Goal: Task Accomplishment & Management: Manage account settings

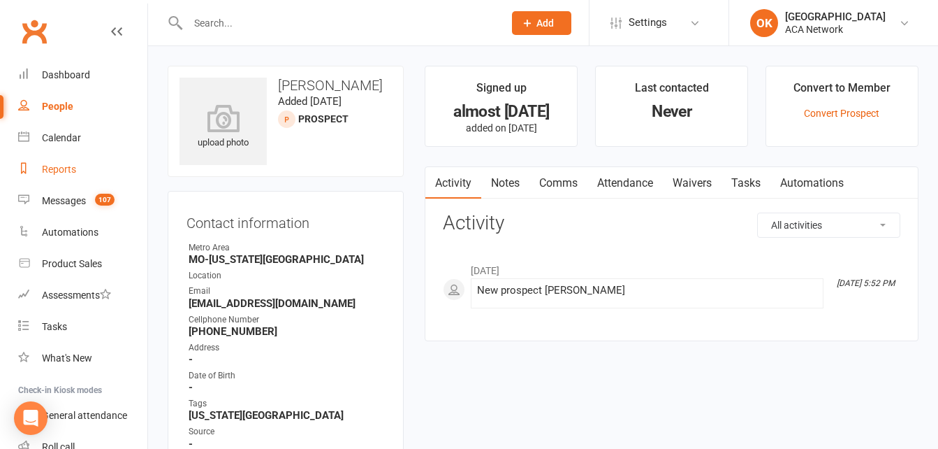
click at [57, 173] on div "Reports" at bounding box center [59, 169] width 34 height 11
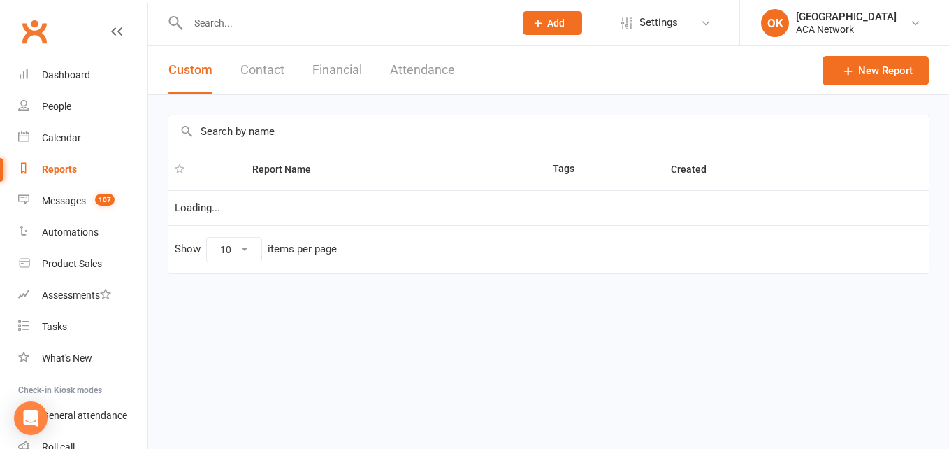
select select "100"
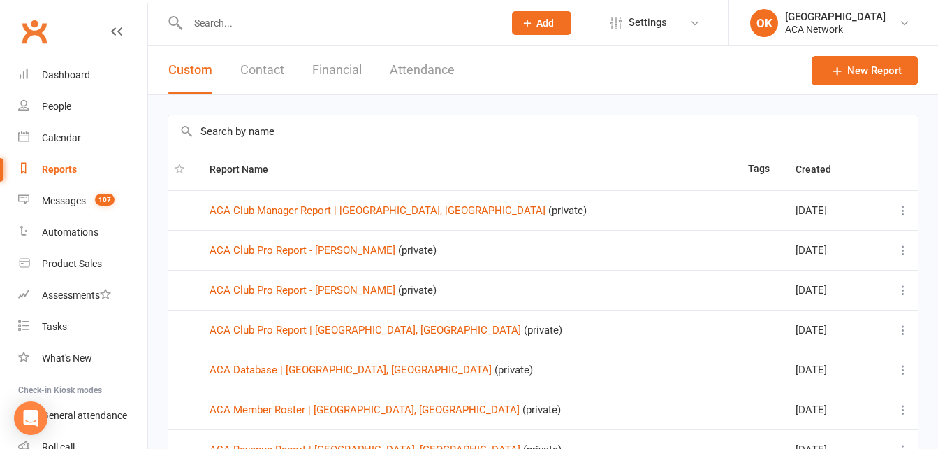
click at [220, 24] on input "text" at bounding box center [339, 23] width 310 height 20
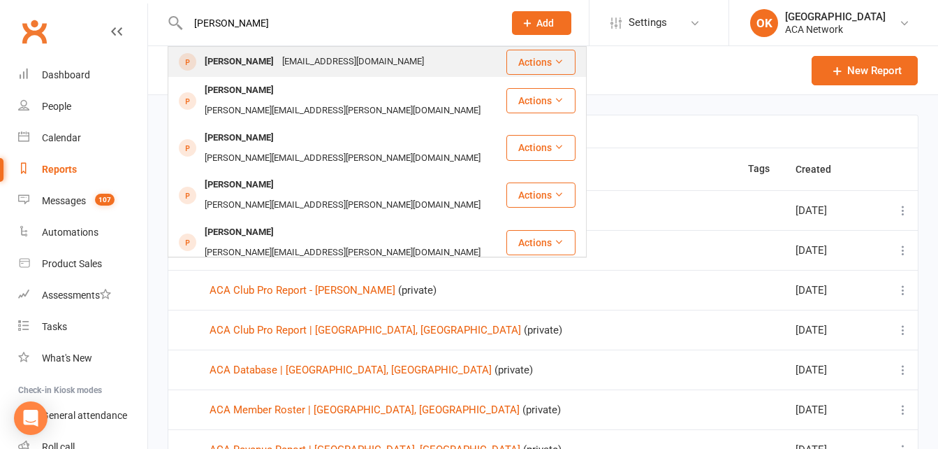
type input "[PERSON_NAME]"
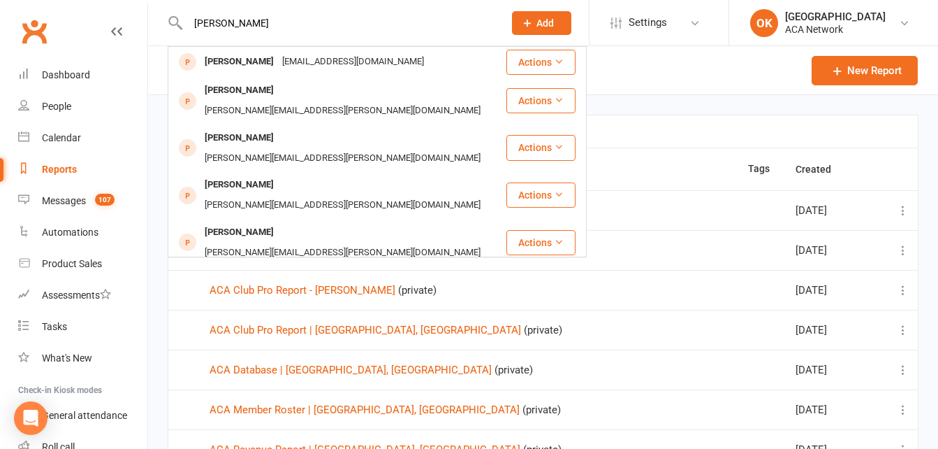
click at [289, 64] on div "[EMAIL_ADDRESS][DOMAIN_NAME]" at bounding box center [353, 62] width 150 height 20
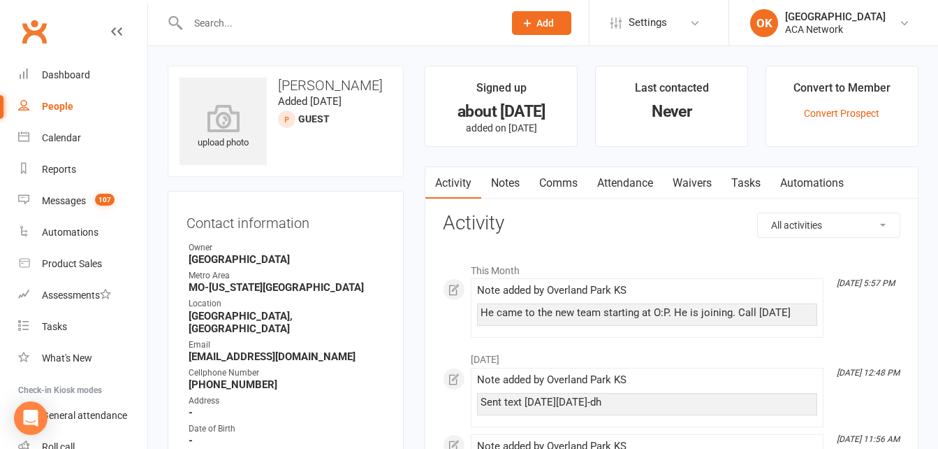
click at [238, 24] on input "text" at bounding box center [339, 23] width 310 height 20
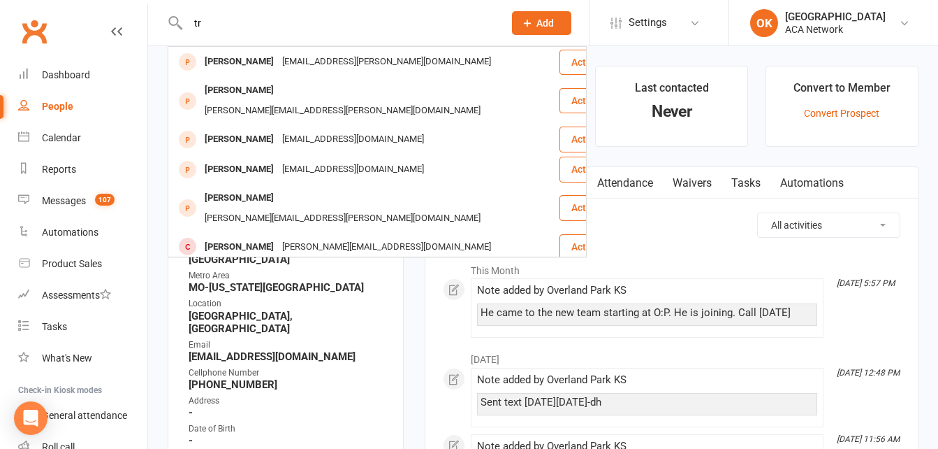
type input "t"
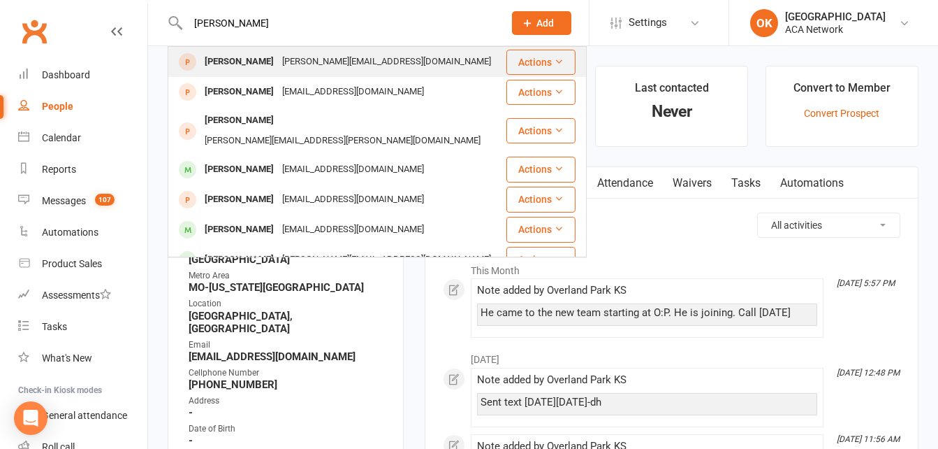
type input "[PERSON_NAME]"
click at [290, 61] on div "[PERSON_NAME][EMAIL_ADDRESS][DOMAIN_NAME]" at bounding box center [386, 62] width 217 height 20
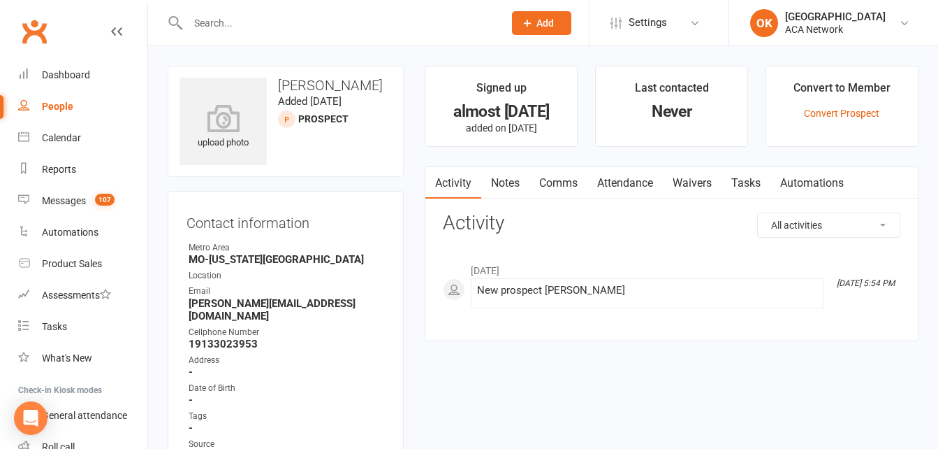
click at [510, 181] on link "Notes" at bounding box center [505, 183] width 48 height 32
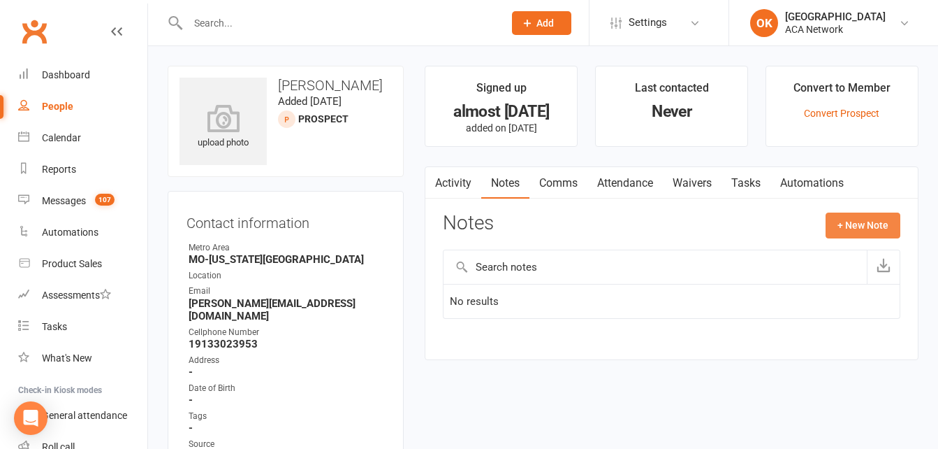
click at [869, 220] on button "+ New Note" at bounding box center [863, 224] width 75 height 25
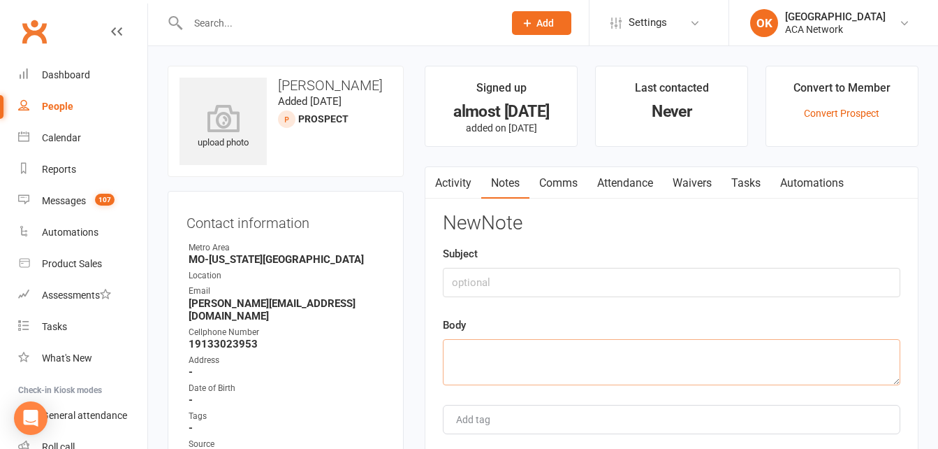
click at [461, 349] on textarea at bounding box center [672, 362] width 458 height 46
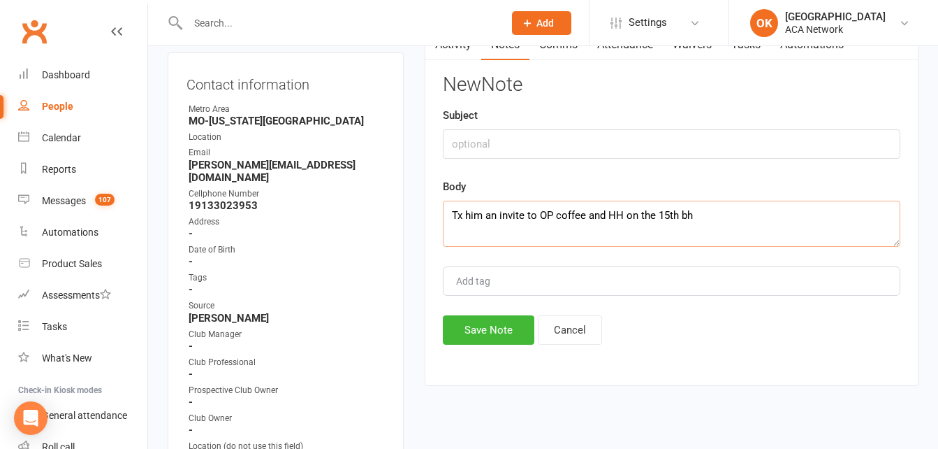
scroll to position [140, 0]
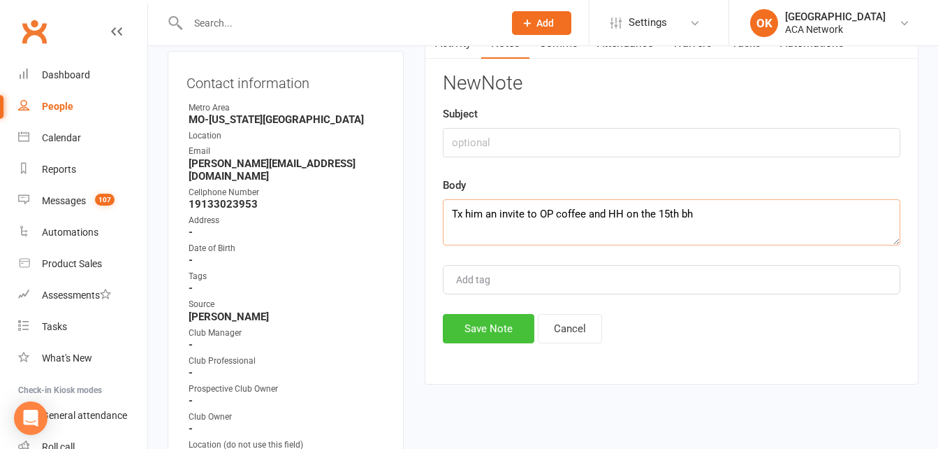
type textarea "Tx him an invite to OP coffee and HH on the 15th bh"
click at [495, 326] on button "Save Note" at bounding box center [489, 328] width 92 height 29
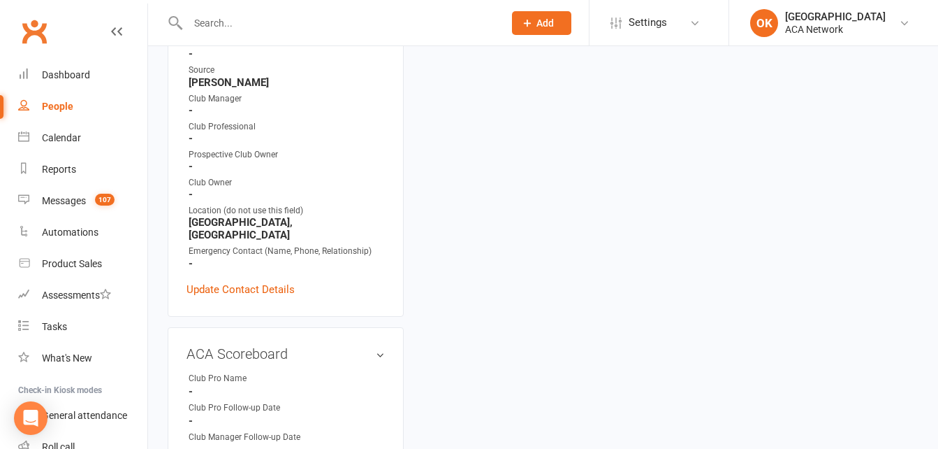
scroll to position [349, 0]
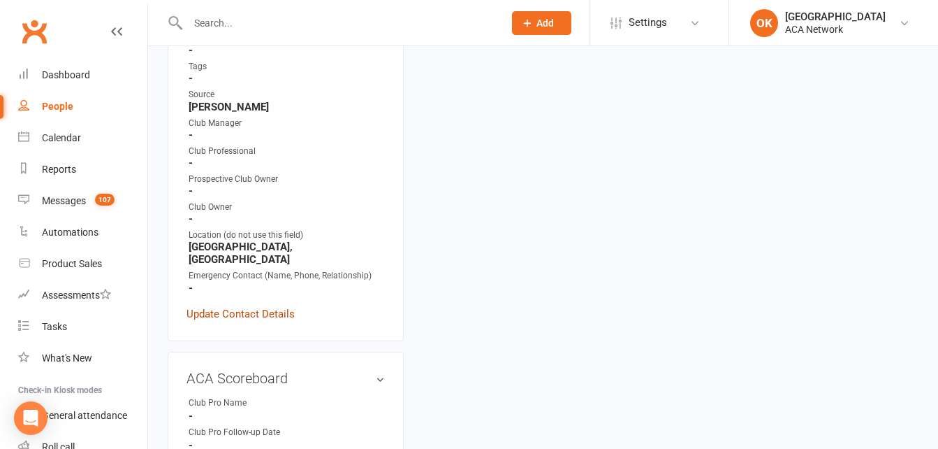
click at [249, 305] on link "Update Contact Details" at bounding box center [241, 313] width 108 height 17
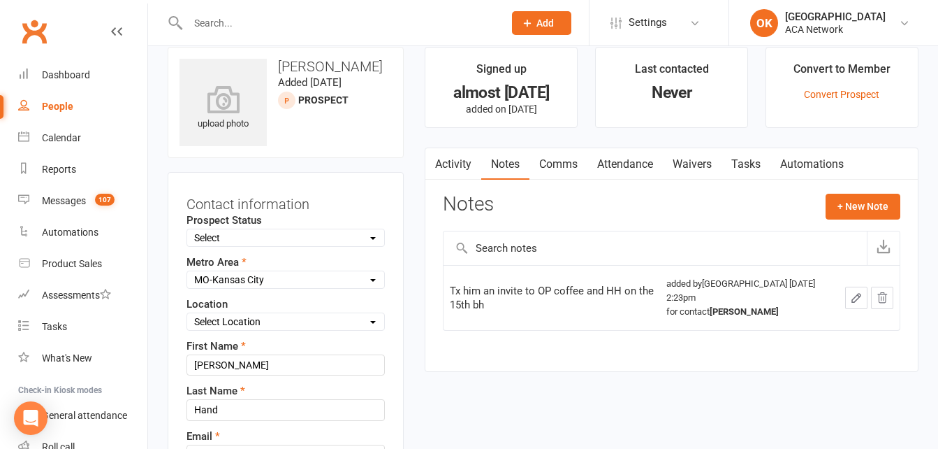
scroll to position [0, 0]
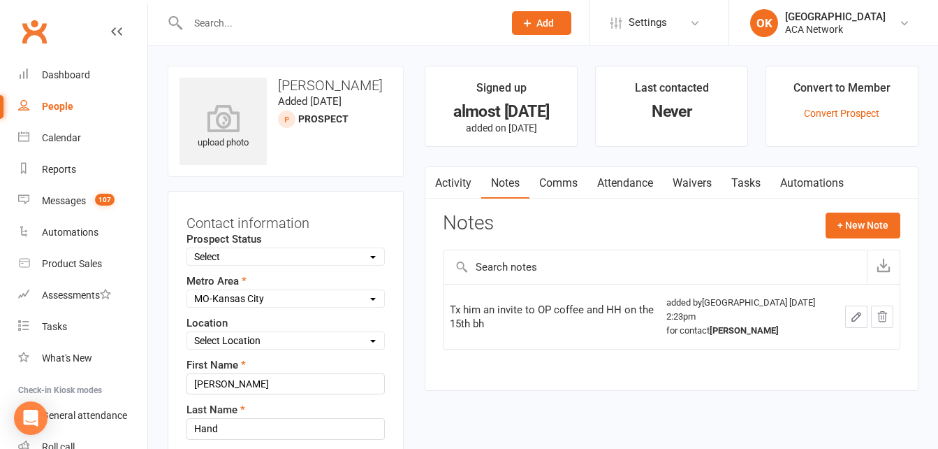
click at [241, 22] on input "text" at bounding box center [339, 23] width 310 height 20
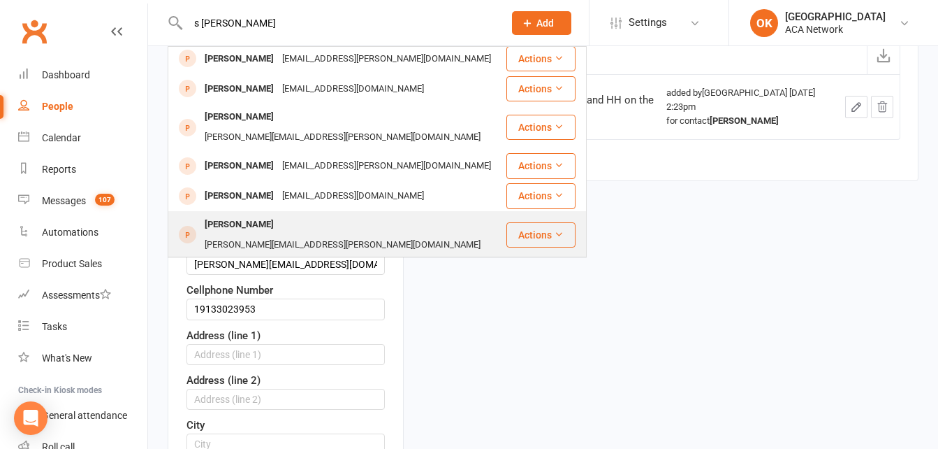
scroll to position [280, 0]
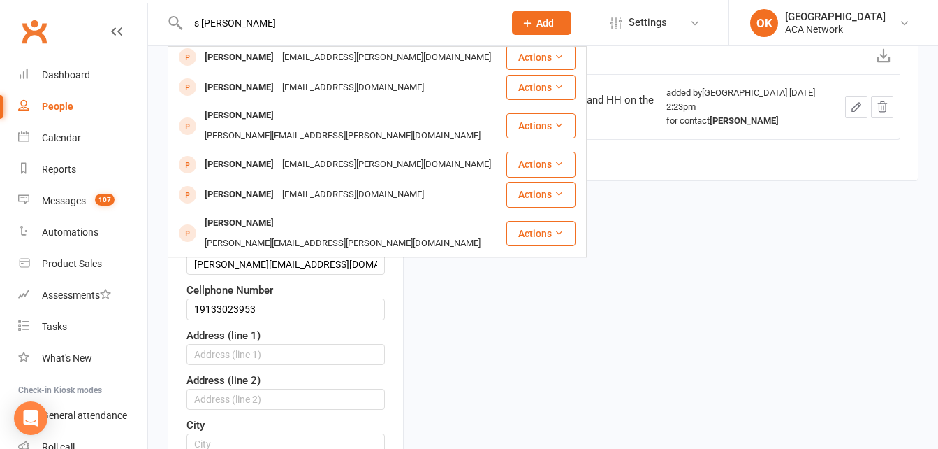
type input "s [PERSON_NAME]"
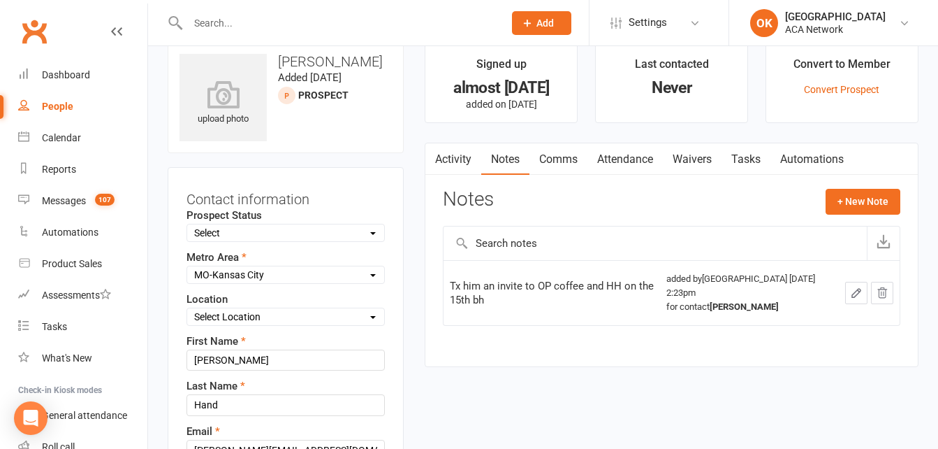
scroll to position [0, 0]
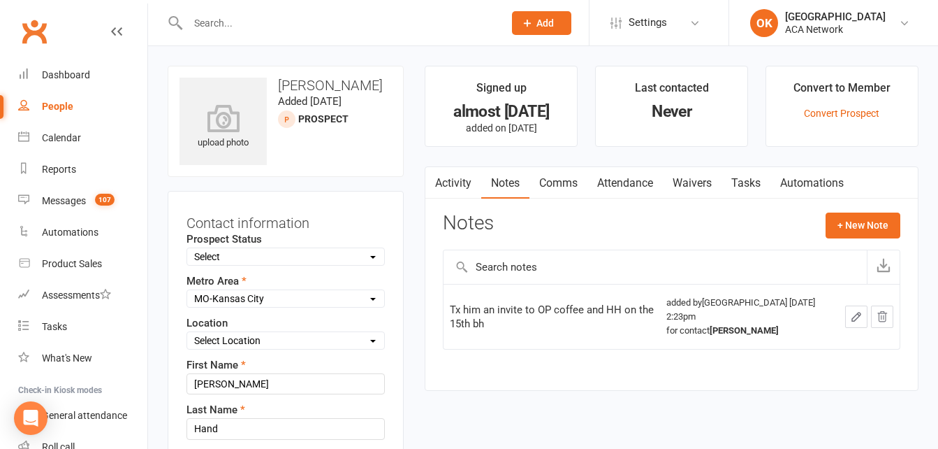
click at [251, 16] on input "text" at bounding box center [339, 23] width 310 height 20
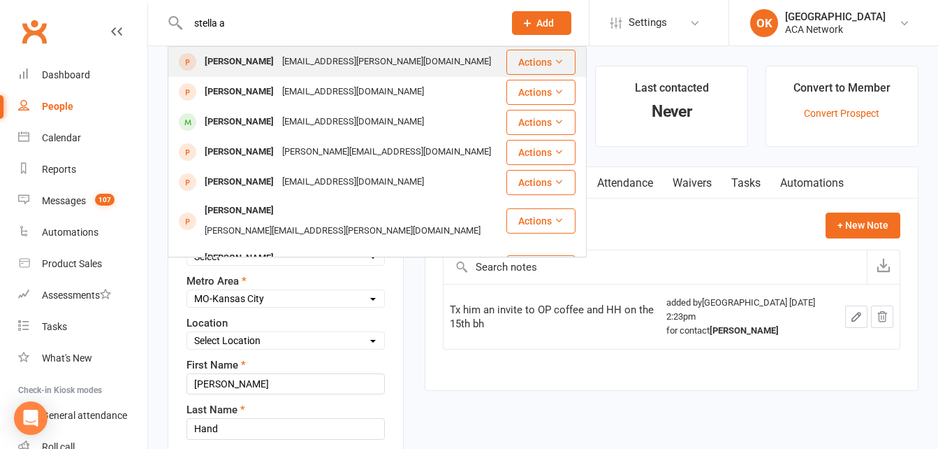
type input "stella a"
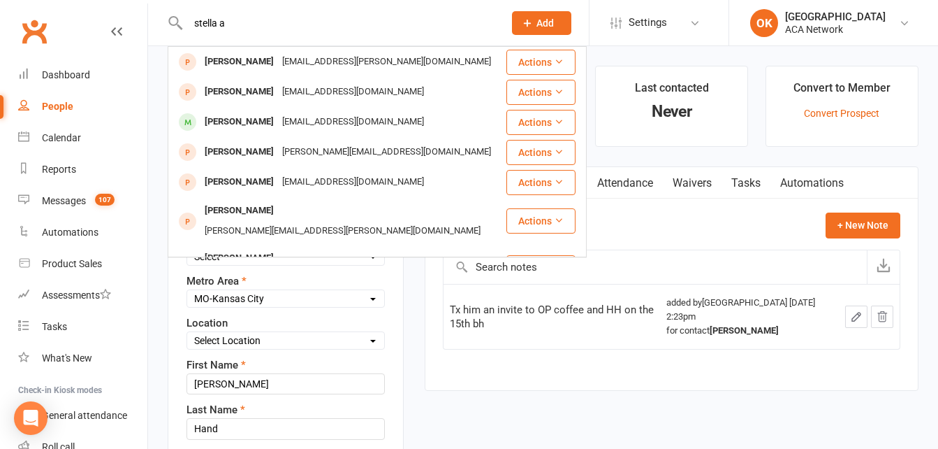
click at [310, 61] on div "[EMAIL_ADDRESS][PERSON_NAME][DOMAIN_NAME]" at bounding box center [386, 62] width 217 height 20
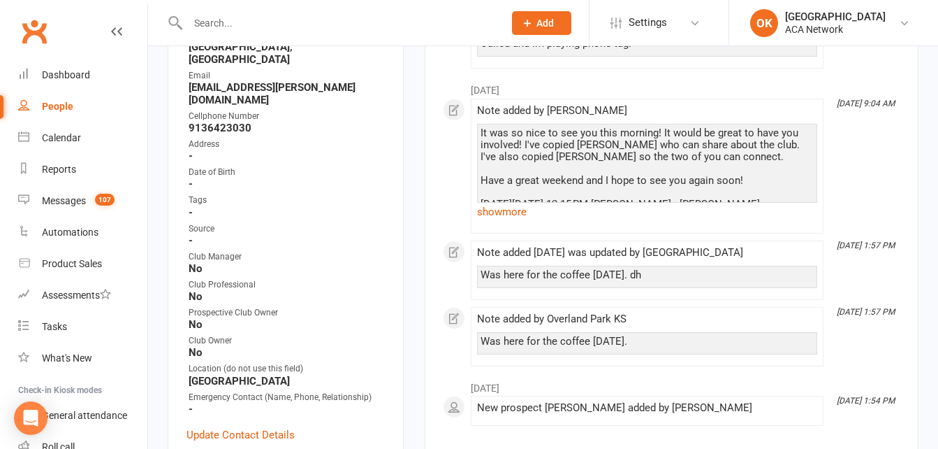
scroll to position [280, 0]
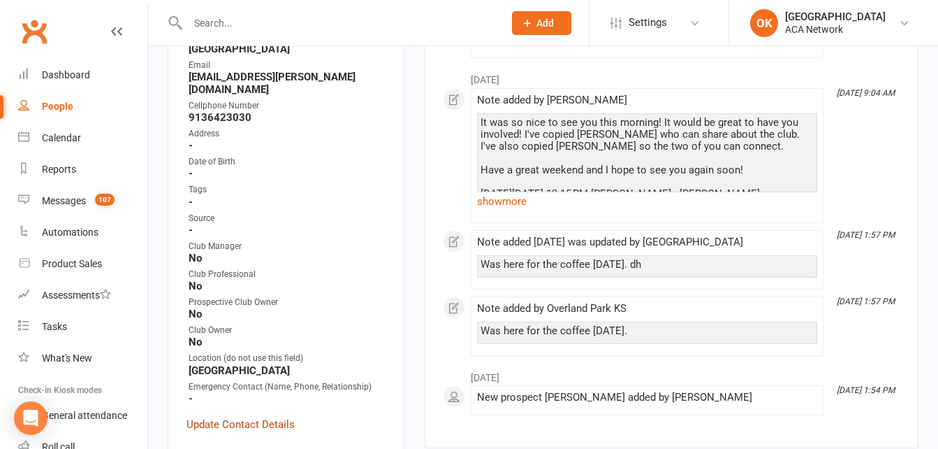
click at [242, 416] on link "Update Contact Details" at bounding box center [241, 424] width 108 height 17
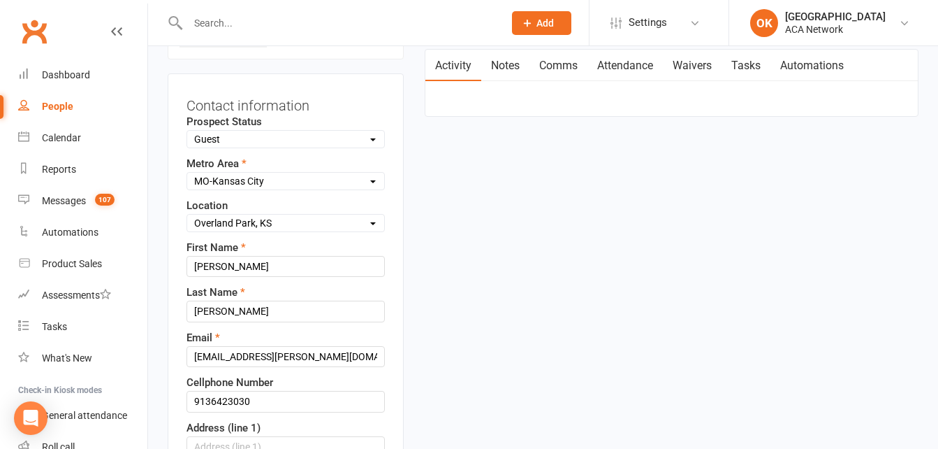
scroll to position [205, 0]
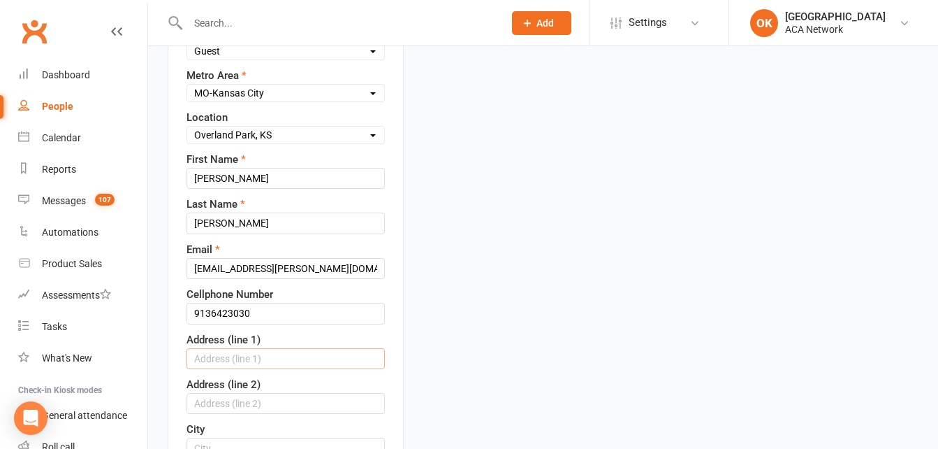
click at [215, 358] on input "text" at bounding box center [286, 358] width 198 height 21
click at [263, 314] on input "9136423030" at bounding box center [286, 313] width 198 height 21
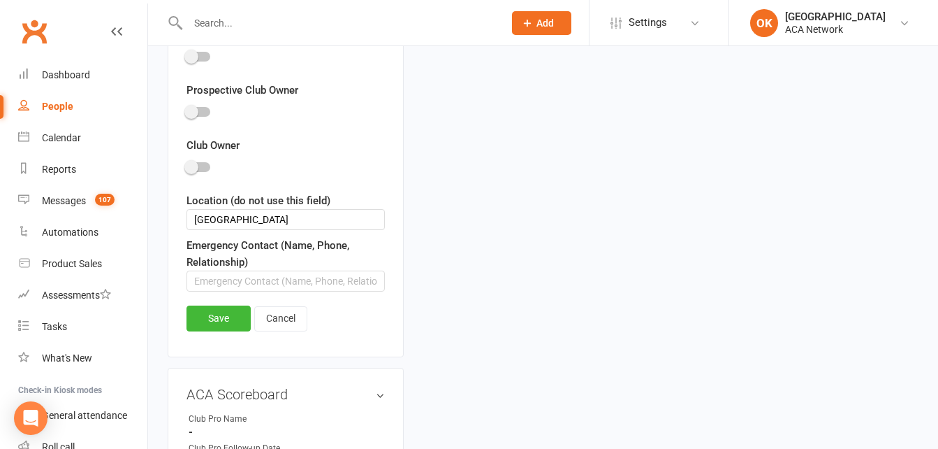
scroll to position [974, 0]
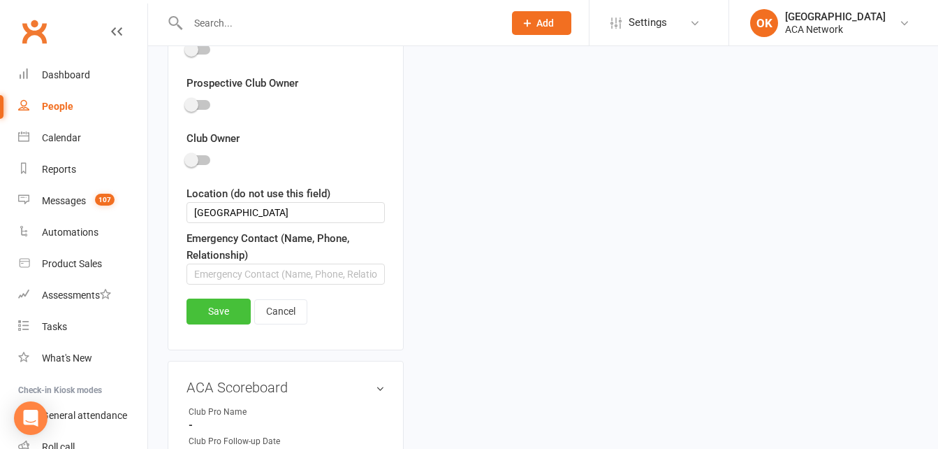
type input "[PHONE_NUMBER]"
click at [216, 312] on link "Save" at bounding box center [219, 310] width 64 height 25
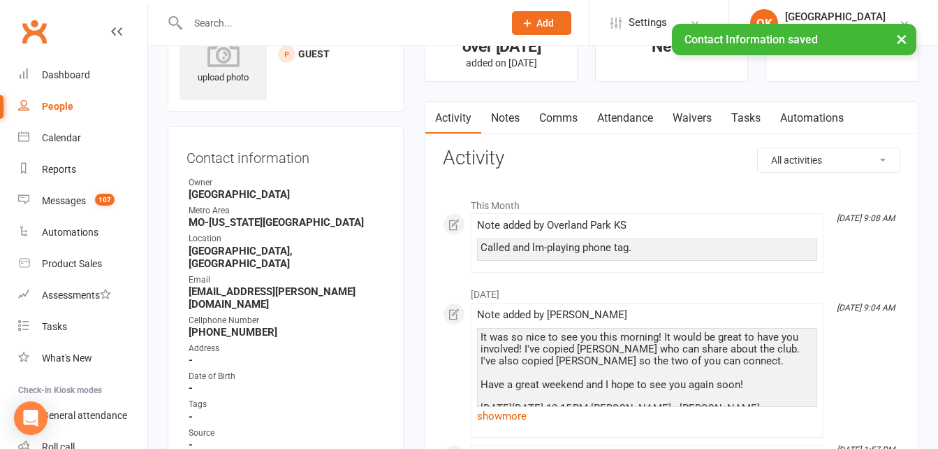
scroll to position [0, 0]
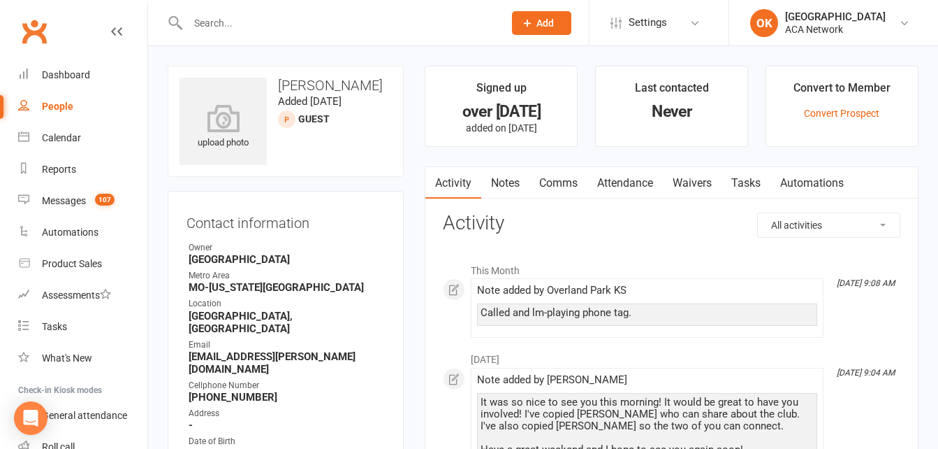
click at [509, 178] on link "Notes" at bounding box center [505, 183] width 48 height 32
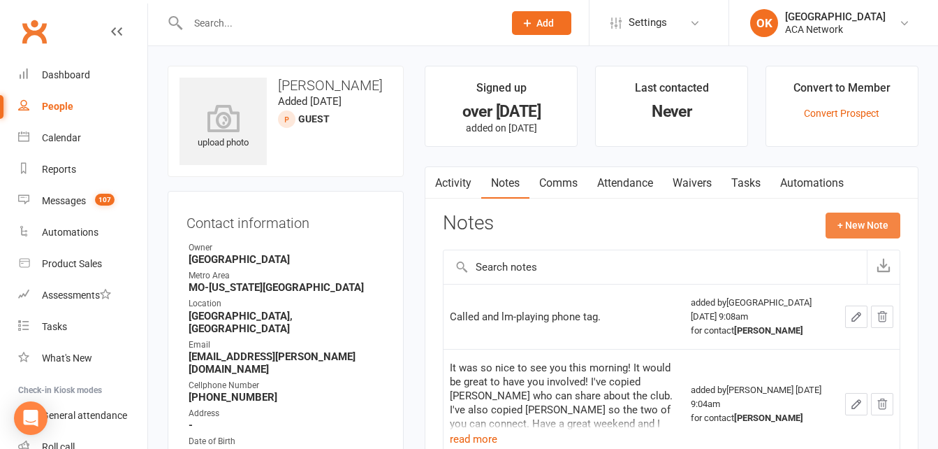
click at [866, 238] on button "+ New Note" at bounding box center [863, 224] width 75 height 25
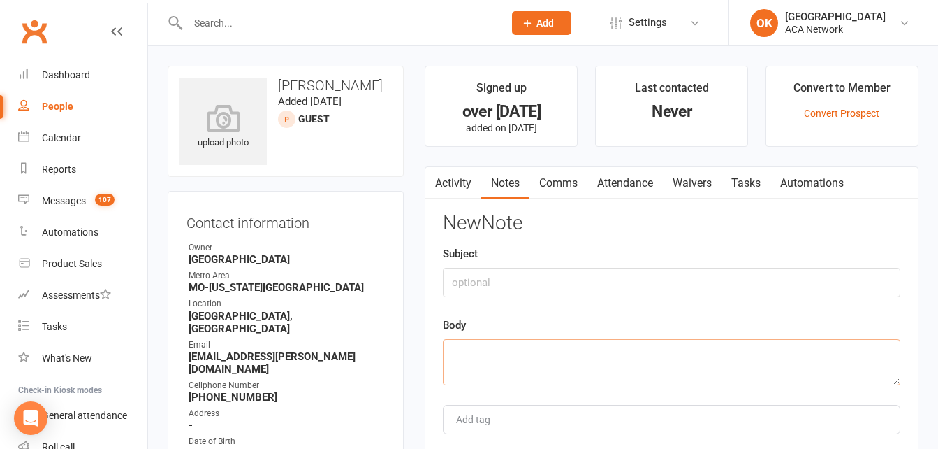
drag, startPoint x: 451, startPoint y: 340, endPoint x: 459, endPoint y: 331, distance: 12.4
click at [458, 333] on div "Body" at bounding box center [672, 351] width 458 height 68
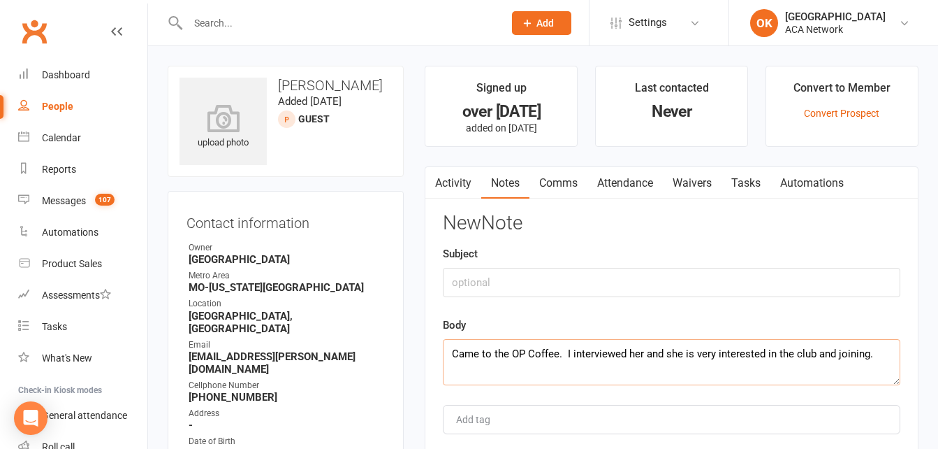
click at [874, 354] on textarea "Came to the OP Coffee. I interviewed her and she is very interested in the club…" at bounding box center [672, 362] width 458 height 46
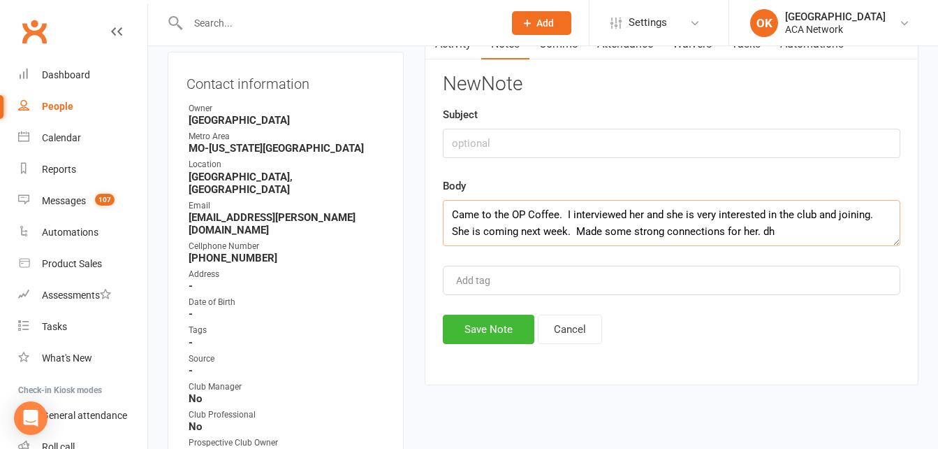
scroll to position [140, 0]
type textarea "Came to the OP Coffee. I interviewed her and she is very interested in the club…"
click at [494, 317] on button "Save Note" at bounding box center [489, 328] width 92 height 29
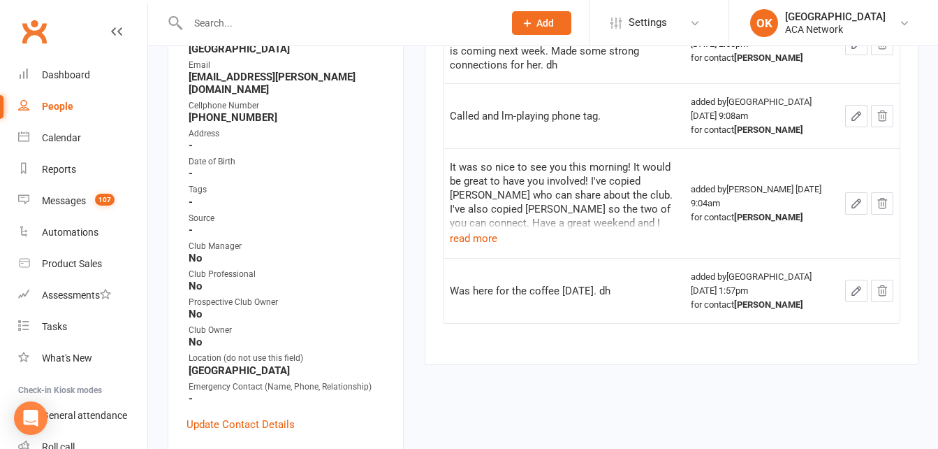
scroll to position [0, 0]
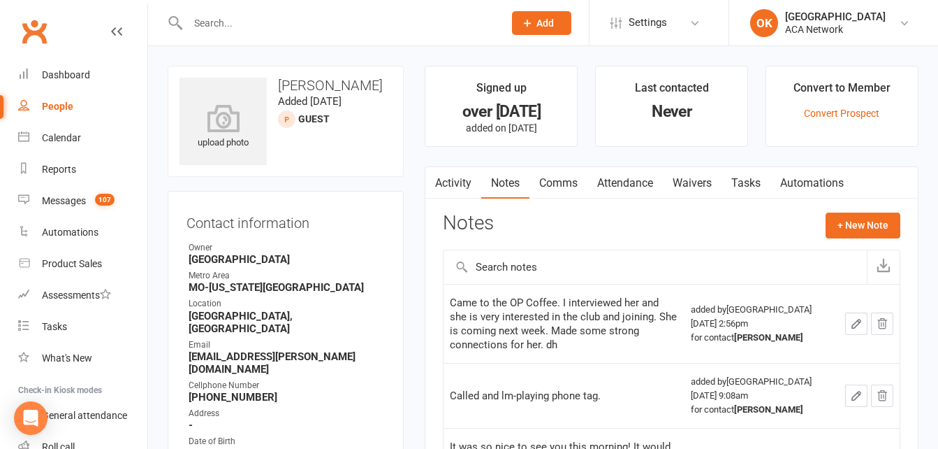
click at [233, 27] on input "text" at bounding box center [339, 23] width 310 height 20
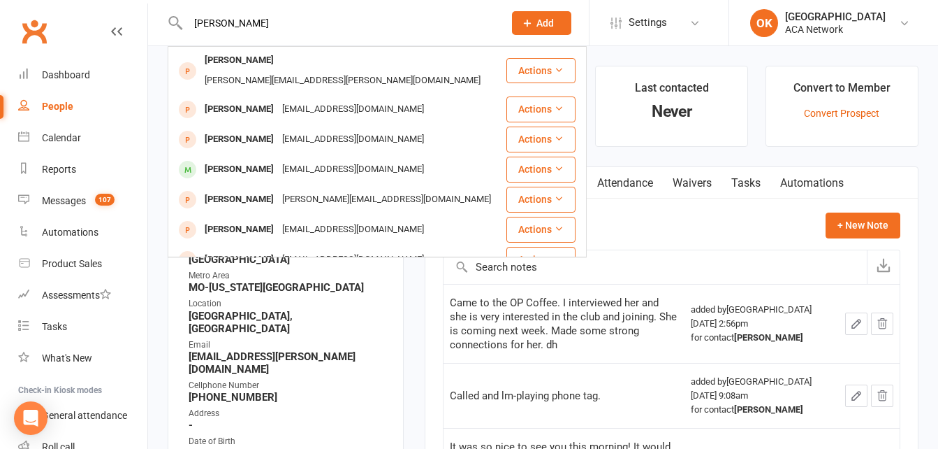
type input "[PERSON_NAME]"
click at [537, 18] on span "Add" at bounding box center [545, 22] width 17 height 11
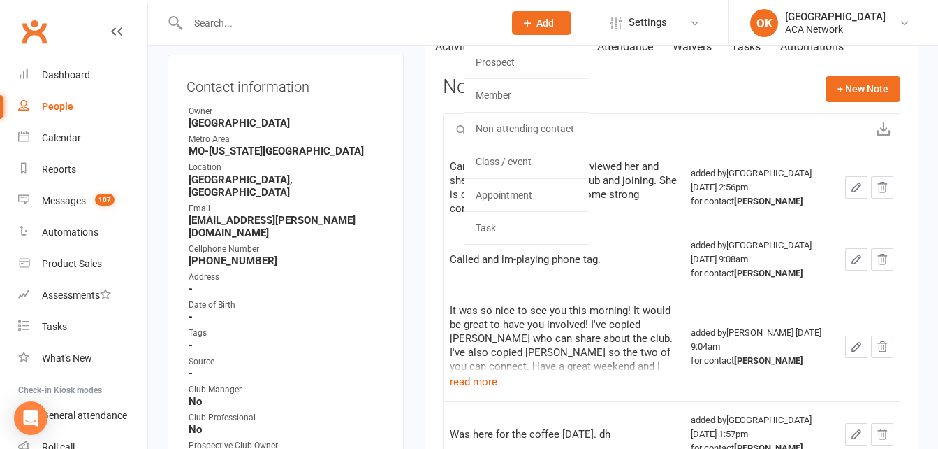
scroll to position [140, 0]
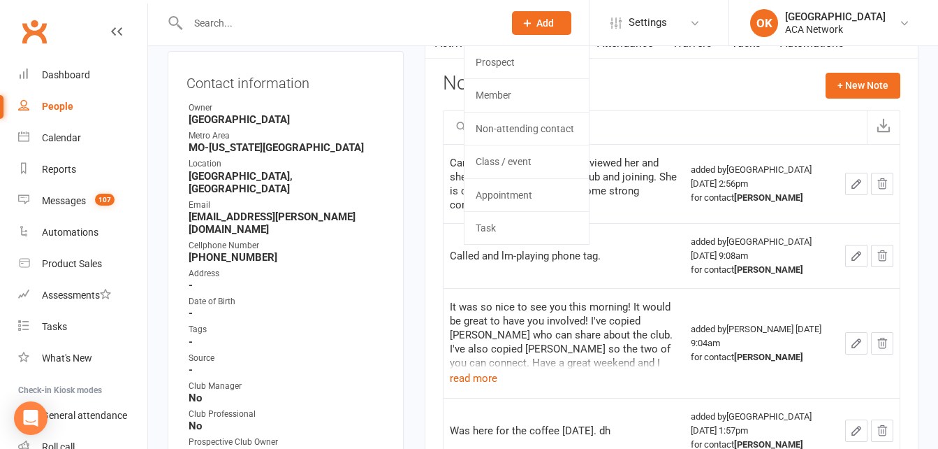
drag, startPoint x: 229, startPoint y: 20, endPoint x: 235, endPoint y: 26, distance: 8.4
click at [230, 20] on input "text" at bounding box center [339, 23] width 310 height 20
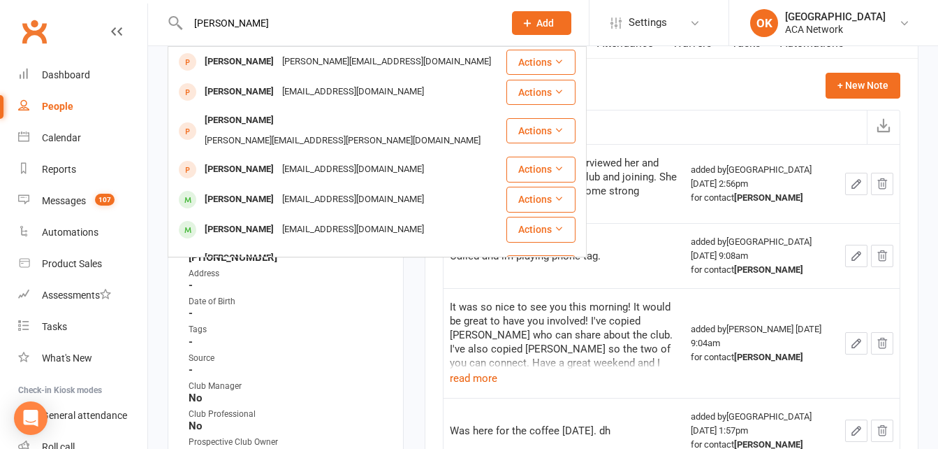
type input "[PERSON_NAME]"
click at [537, 22] on button "Add" at bounding box center [541, 23] width 59 height 24
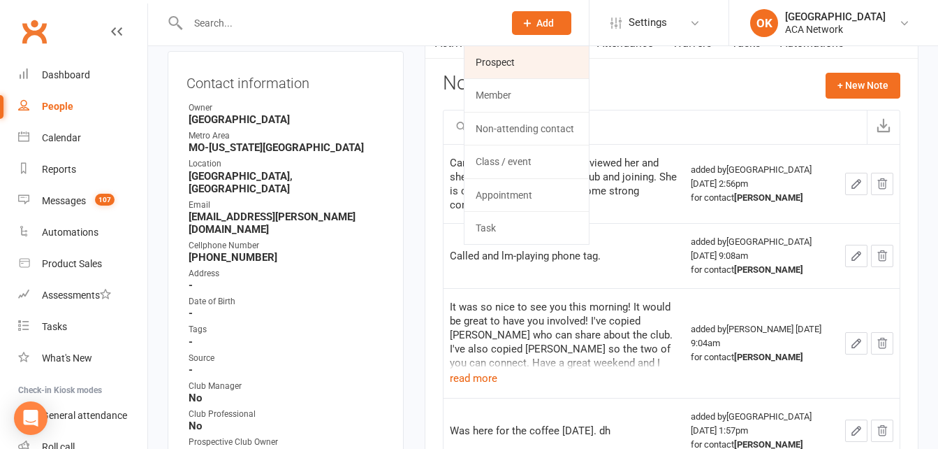
click at [512, 59] on link "Prospect" at bounding box center [527, 62] width 124 height 32
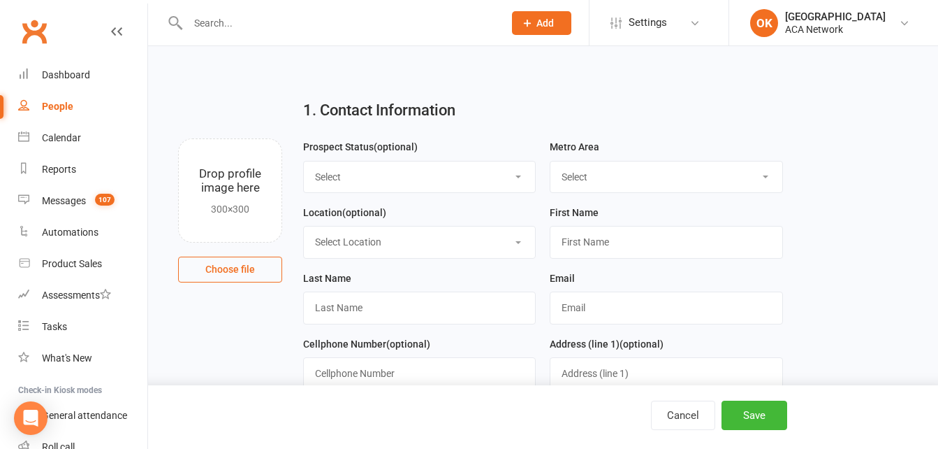
click at [347, 172] on select "Select Lead Guest Interview Not Interested" at bounding box center [419, 176] width 231 height 31
select select "Guest"
click at [304, 161] on select "Select Lead Guest Interview Not Interested" at bounding box center [419, 176] width 231 height 31
click at [577, 179] on select "Select ACA AL-[GEOGRAPHIC_DATA] [GEOGRAPHIC_DATA]-Mobile [GEOGRAPHIC_DATA]-Ft. …" at bounding box center [666, 176] width 231 height 31
select select "MO-[US_STATE][GEOGRAPHIC_DATA]"
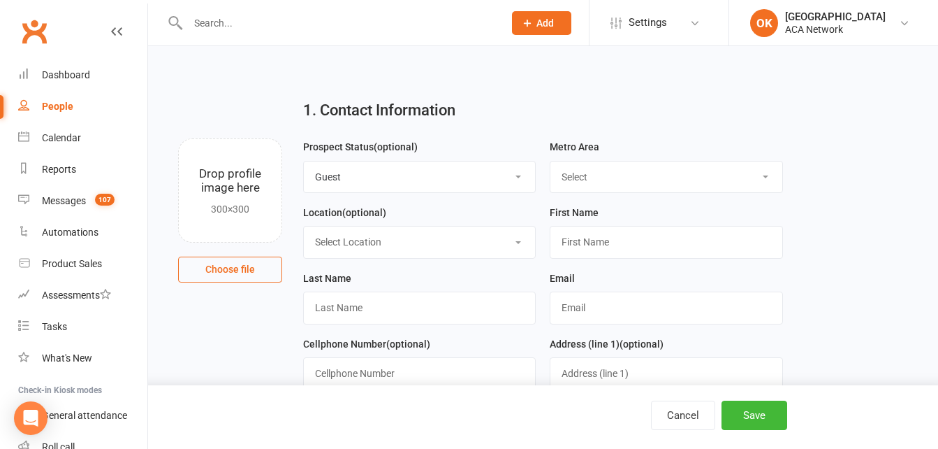
click at [551, 161] on select "Select ACA AL-[GEOGRAPHIC_DATA] [GEOGRAPHIC_DATA]-Mobile [GEOGRAPHIC_DATA]-Ft. …" at bounding box center [666, 176] width 231 height 31
click at [377, 245] on select "Select Location ACA Global Business Club ACA Rookie Club [GEOGRAPHIC_DATA], [GE…" at bounding box center [419, 241] width 231 height 31
select select "16"
click at [304, 228] on select "Select Location ACA Global Business Club ACA Rookie Club [GEOGRAPHIC_DATA], [GE…" at bounding box center [419, 241] width 231 height 31
drag, startPoint x: 570, startPoint y: 243, endPoint x: 577, endPoint y: 240, distance: 7.8
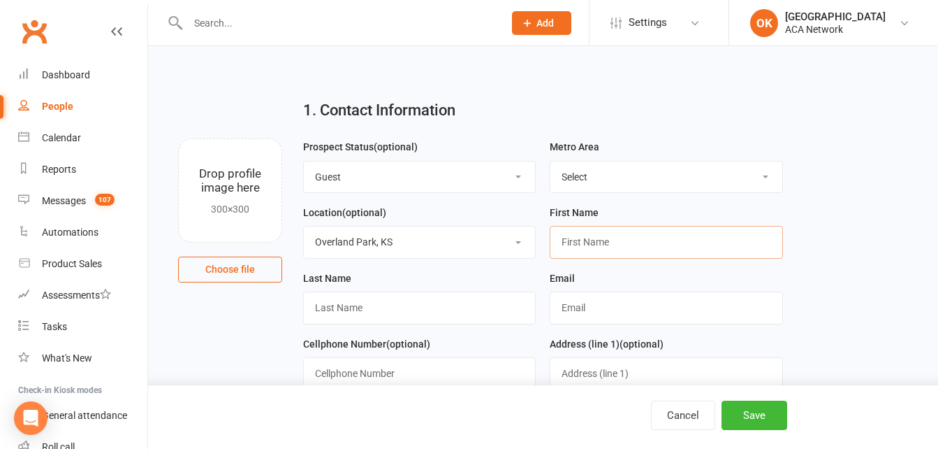
click at [572, 242] on input "text" at bounding box center [666, 242] width 233 height 32
type input "[PERSON_NAME]"
click at [353, 305] on input "text" at bounding box center [419, 307] width 233 height 32
click at [354, 300] on input "R" at bounding box center [419, 307] width 233 height 32
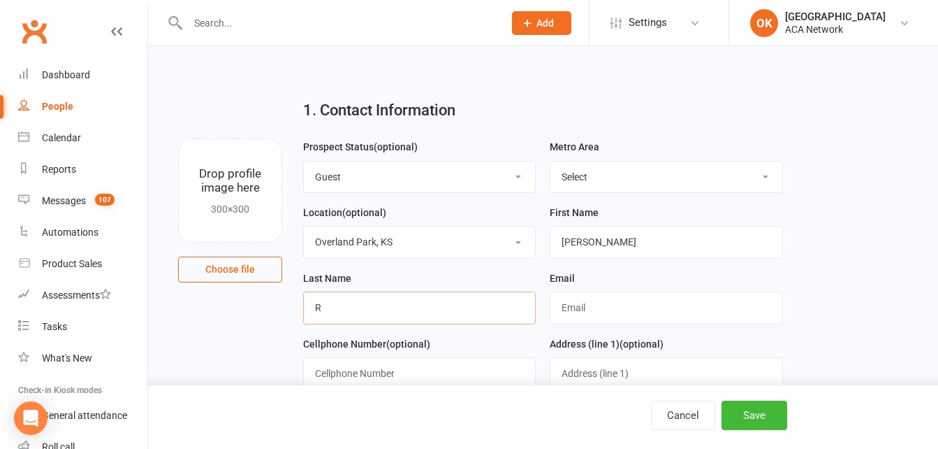
click at [354, 300] on input "R" at bounding box center [419, 307] width 233 height 32
type input "o"
type input "[PERSON_NAME]"
click at [583, 312] on input "text" at bounding box center [666, 307] width 233 height 32
type input "junkguys@junkguyskansascity .com"
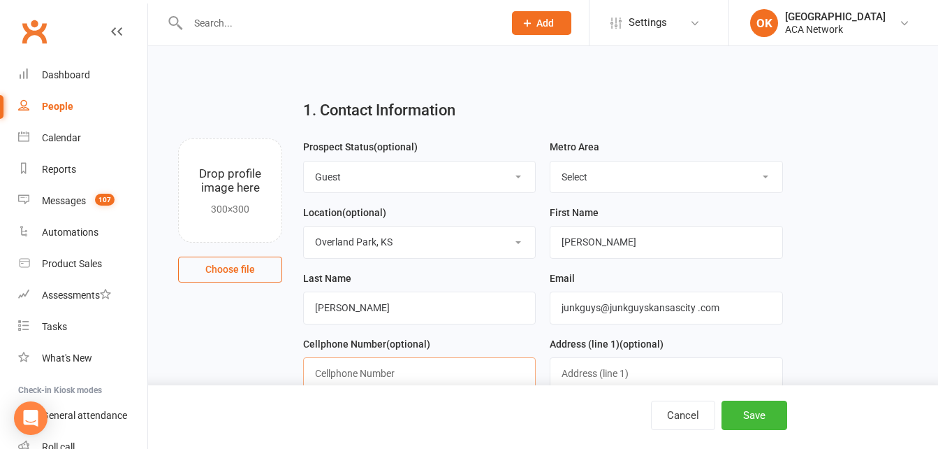
drag, startPoint x: 370, startPoint y: 377, endPoint x: 382, endPoint y: 359, distance: 21.7
click at [382, 359] on div "Cellphone Number (optional)" at bounding box center [419, 362] width 233 height 55
type input "[PHONE_NUMBER]"
click at [602, 351] on label "Address (line 1) (optional)" at bounding box center [607, 343] width 114 height 15
click at [570, 376] on input "text" at bounding box center [666, 373] width 233 height 32
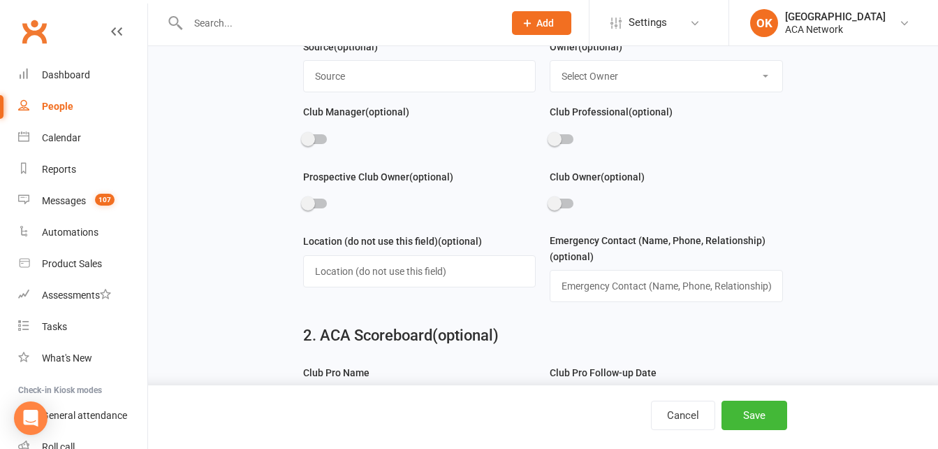
scroll to position [699, 0]
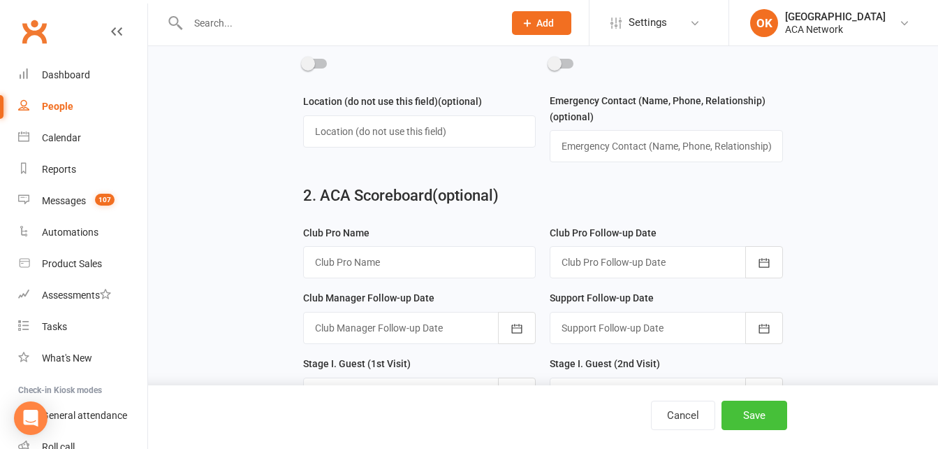
click at [745, 419] on button "Save" at bounding box center [755, 414] width 66 height 29
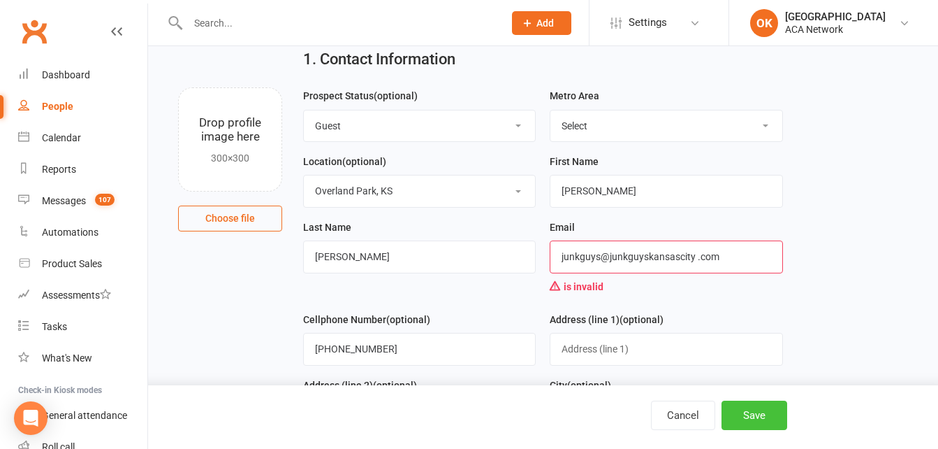
scroll to position [0, 0]
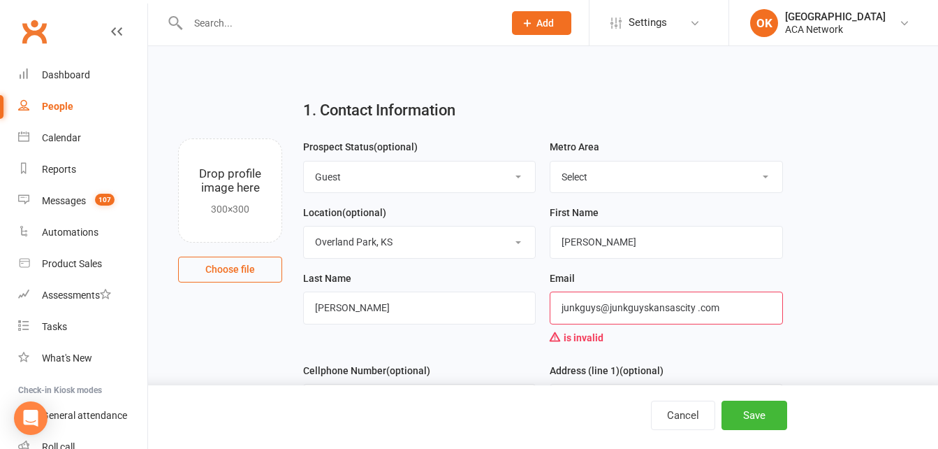
click at [700, 304] on input "junkguys@junkguyskansascity .com" at bounding box center [666, 307] width 233 height 32
click at [728, 299] on input "[EMAIL_ADDRESS][DOMAIN_NAME]" at bounding box center [666, 307] width 233 height 32
type input "[EMAIL_ADDRESS][DOMAIN_NAME]"
drag, startPoint x: 751, startPoint y: 412, endPoint x: 749, endPoint y: 404, distance: 8.0
click at [753, 413] on button "Save" at bounding box center [755, 414] width 66 height 29
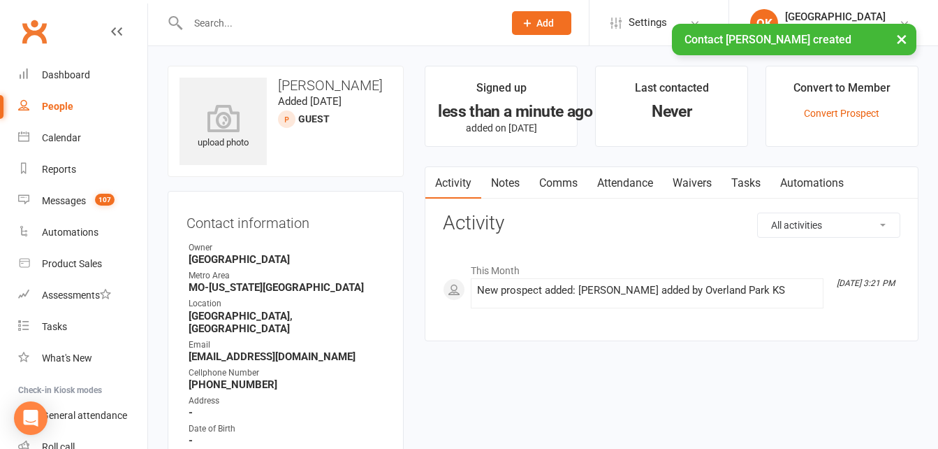
click at [507, 182] on link "Notes" at bounding box center [505, 183] width 48 height 32
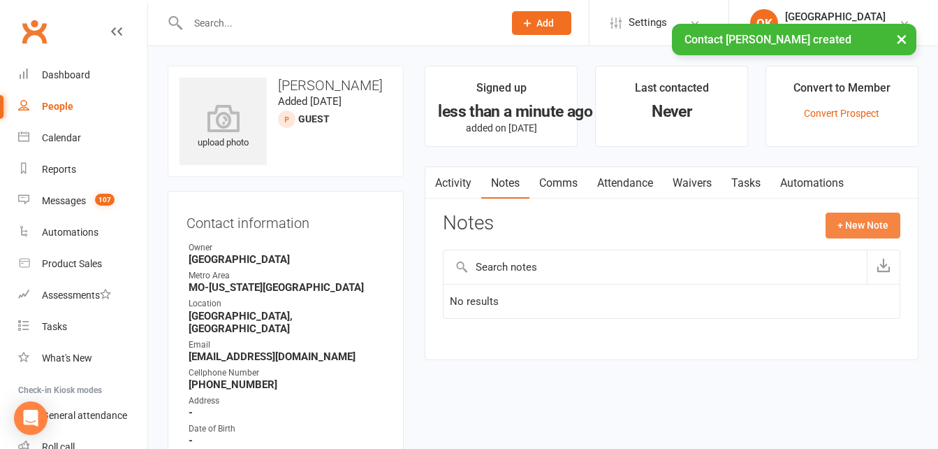
click at [839, 220] on button "+ New Note" at bounding box center [863, 224] width 75 height 25
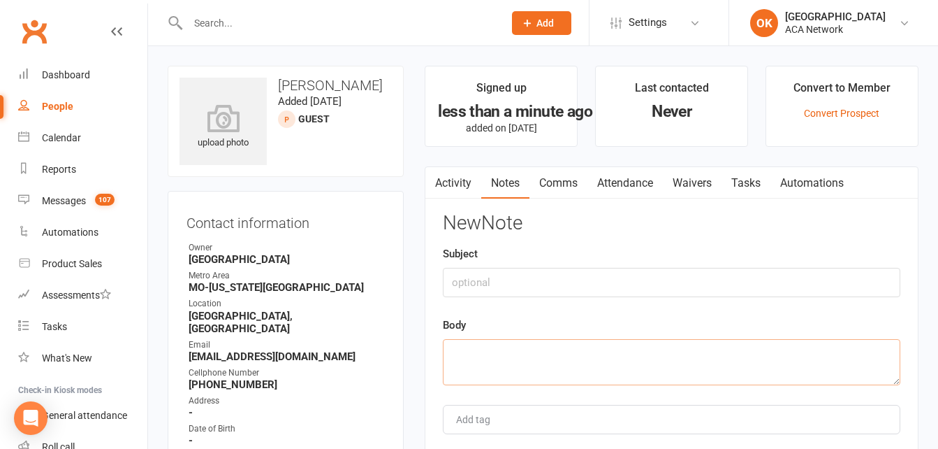
click at [472, 350] on textarea at bounding box center [672, 362] width 458 height 46
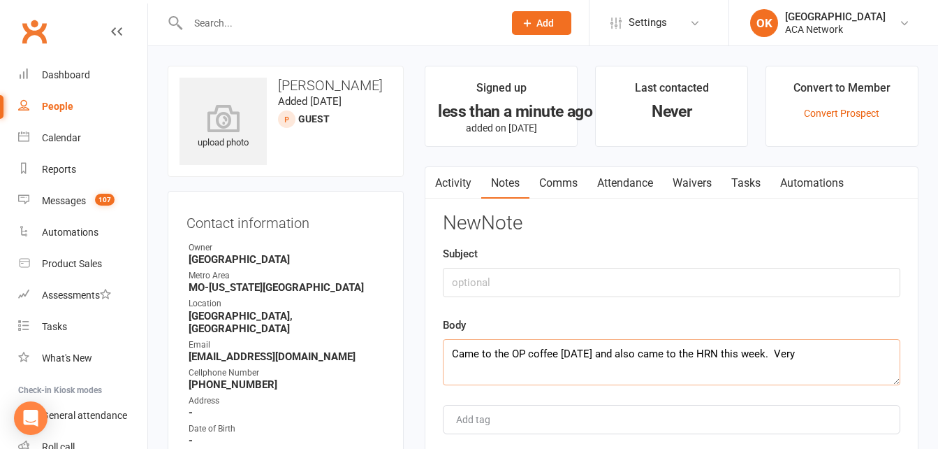
drag, startPoint x: 472, startPoint y: 350, endPoint x: 792, endPoint y: 361, distance: 320.9
click at [792, 361] on textarea "Came to the OP coffee [DATE] and also came to the HRN this week. Very" at bounding box center [672, 362] width 458 height 46
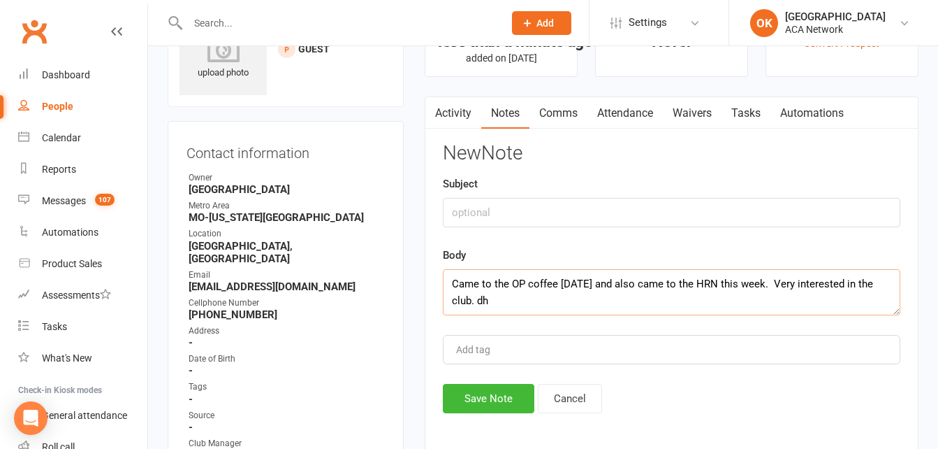
scroll to position [140, 0]
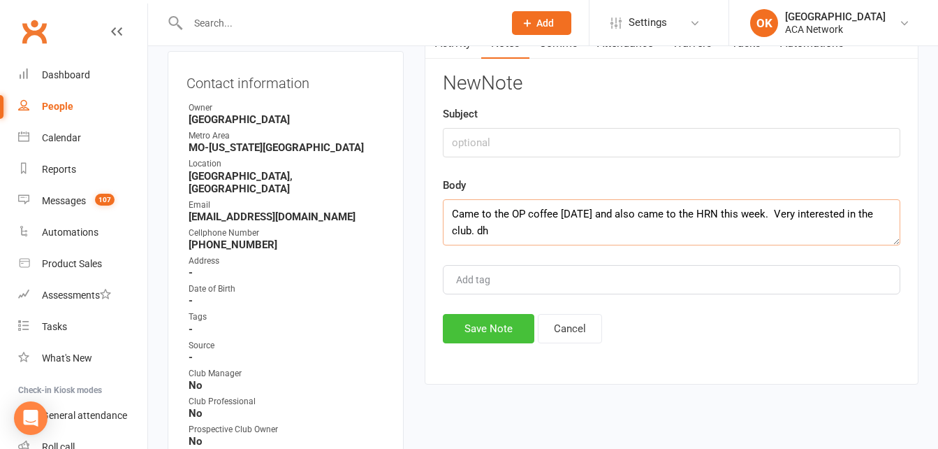
type textarea "Came to the OP coffee [DATE] and also came to the HRN this week. Very intereste…"
click at [471, 331] on button "Save Note" at bounding box center [489, 328] width 92 height 29
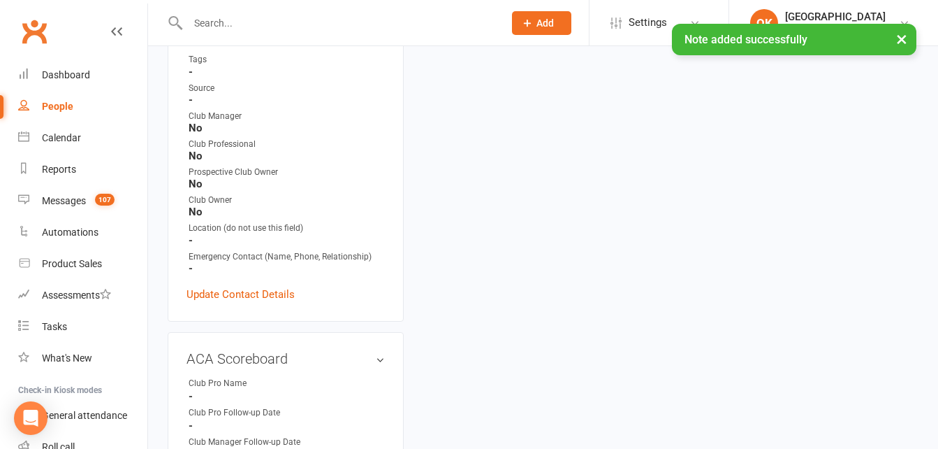
scroll to position [419, 0]
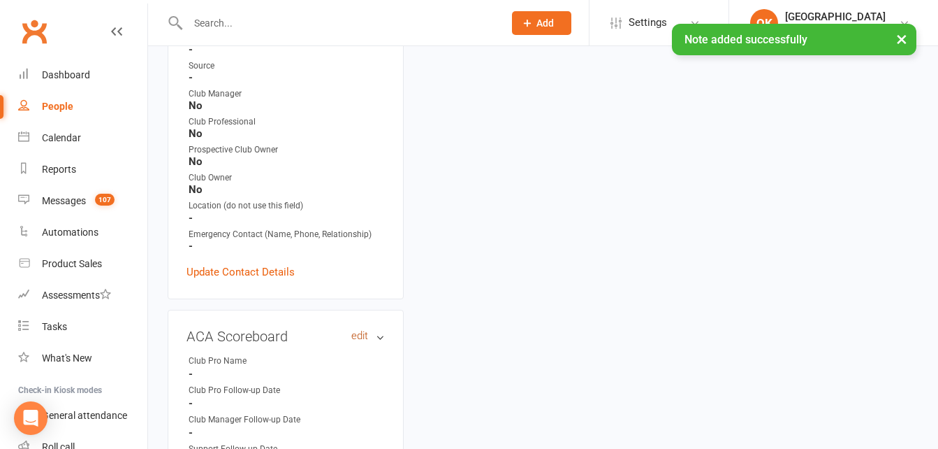
click at [355, 330] on link "edit" at bounding box center [359, 336] width 17 height 12
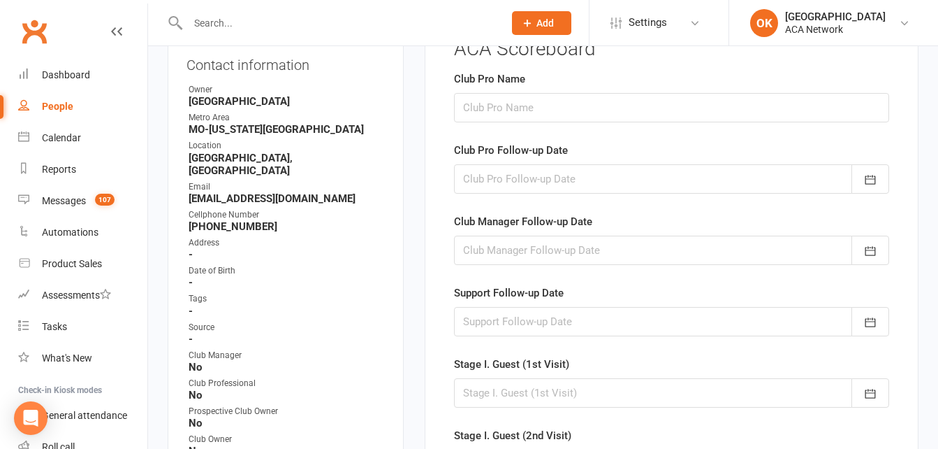
scroll to position [96, 0]
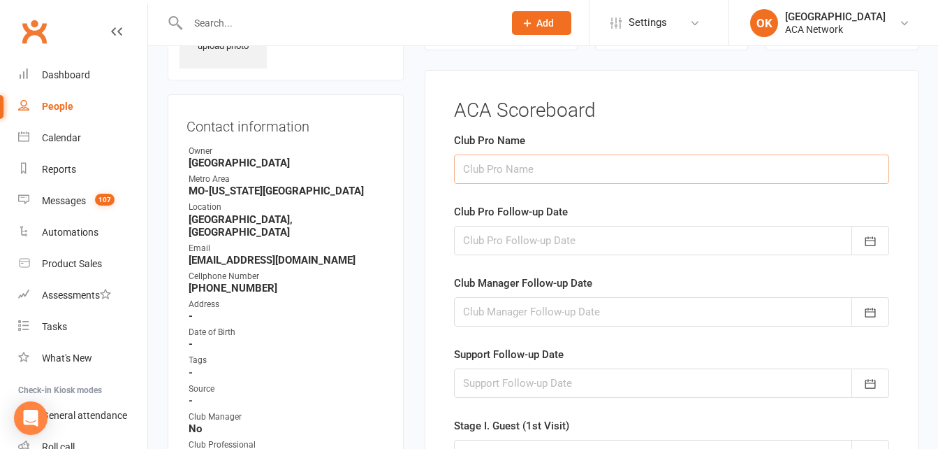
click at [521, 173] on input "text" at bounding box center [671, 168] width 435 height 29
type input "[PERSON_NAME]"
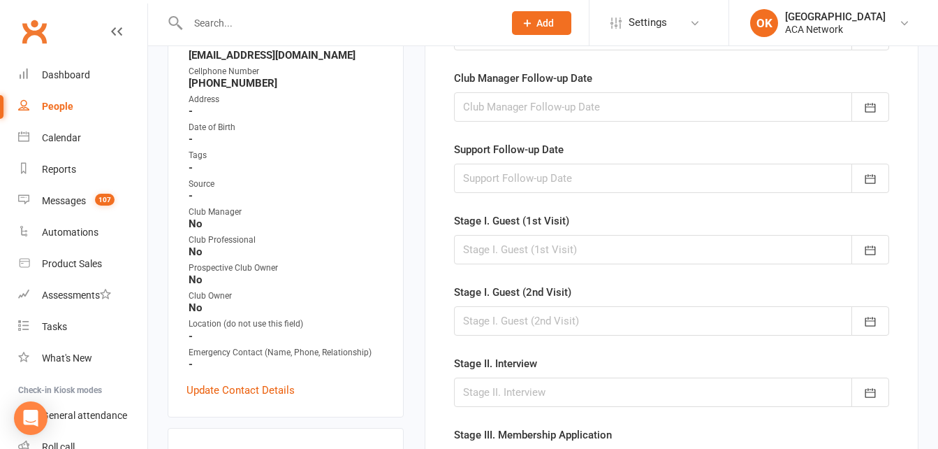
scroll to position [306, 0]
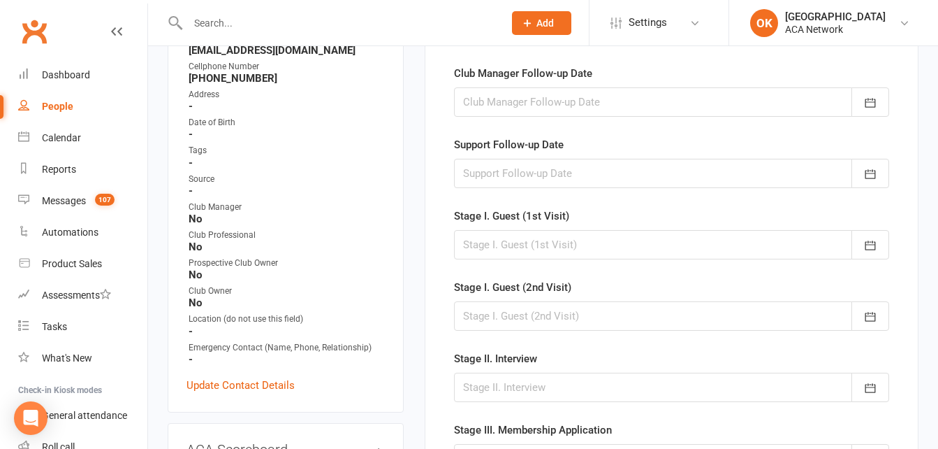
click at [500, 236] on div at bounding box center [671, 244] width 435 height 29
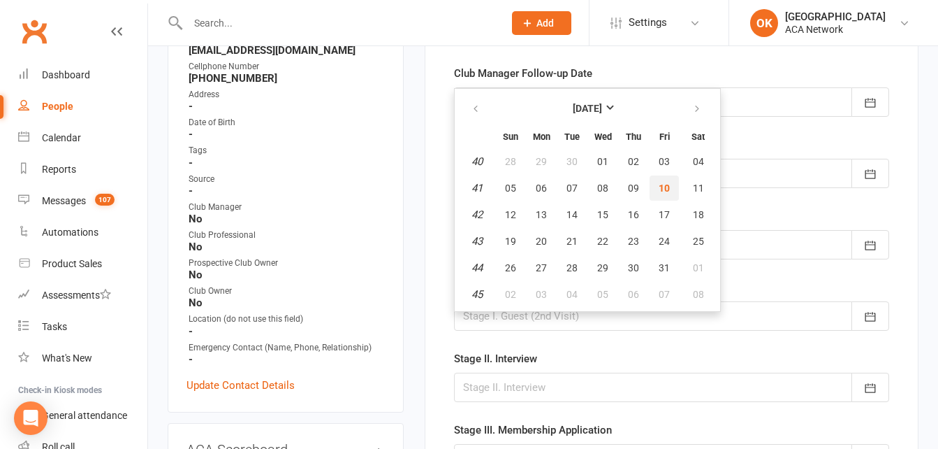
click at [665, 187] on span "10" at bounding box center [664, 187] width 11 height 11
type input "[DATE]"
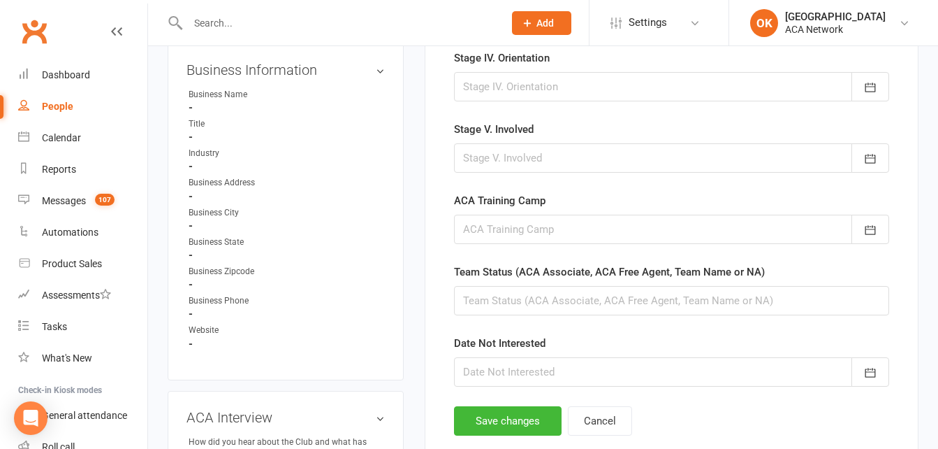
scroll to position [865, 0]
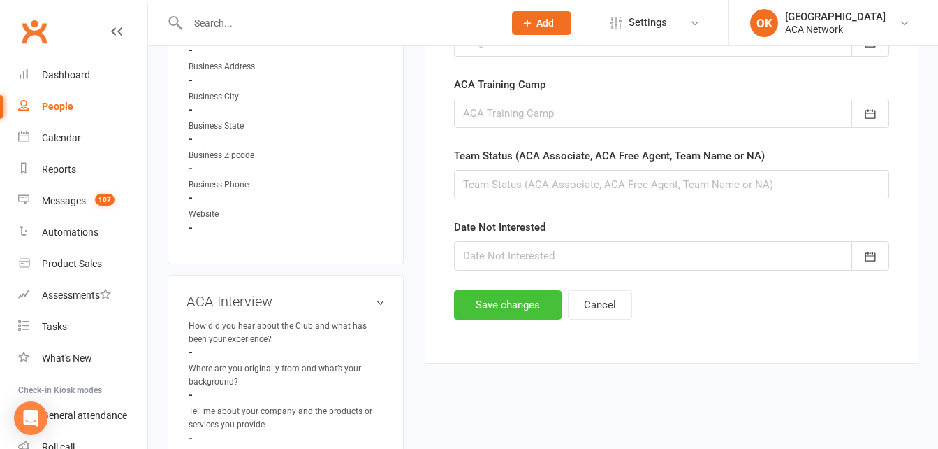
click at [509, 308] on button "Save changes" at bounding box center [508, 304] width 108 height 29
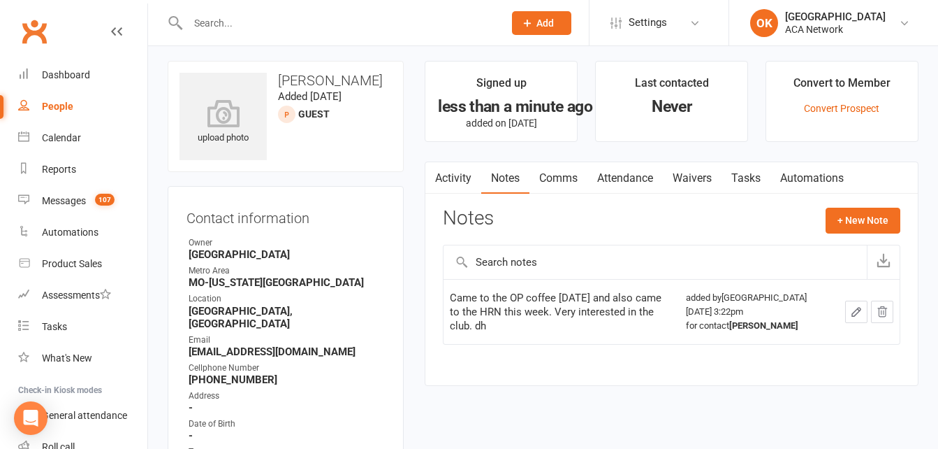
scroll to position [0, 0]
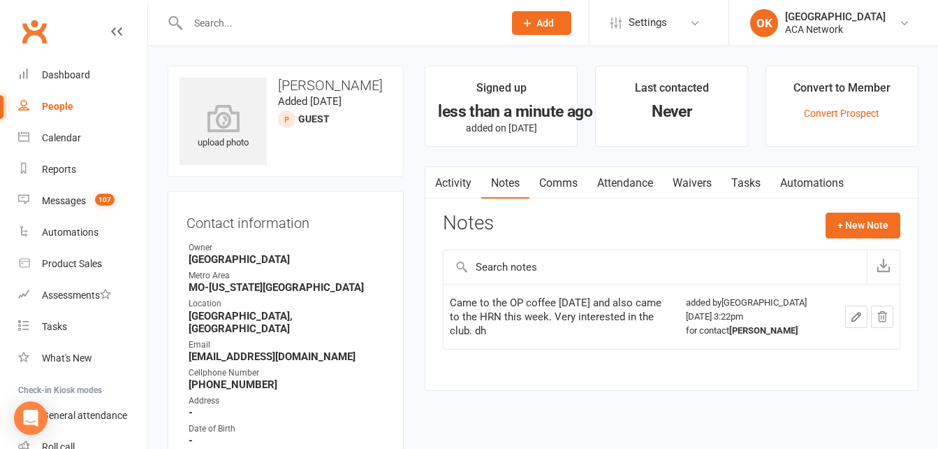
click at [225, 24] on input "text" at bounding box center [339, 23] width 310 height 20
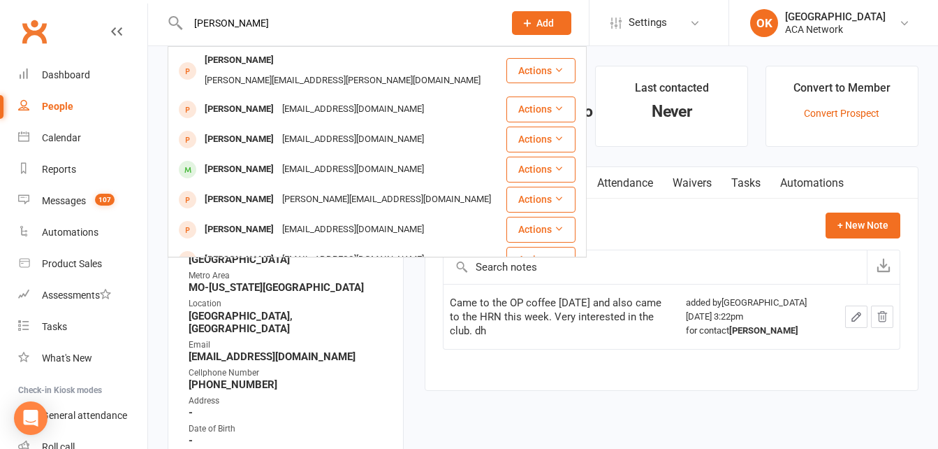
type input "[PERSON_NAME]"
click at [544, 28] on span "Add" at bounding box center [545, 22] width 17 height 11
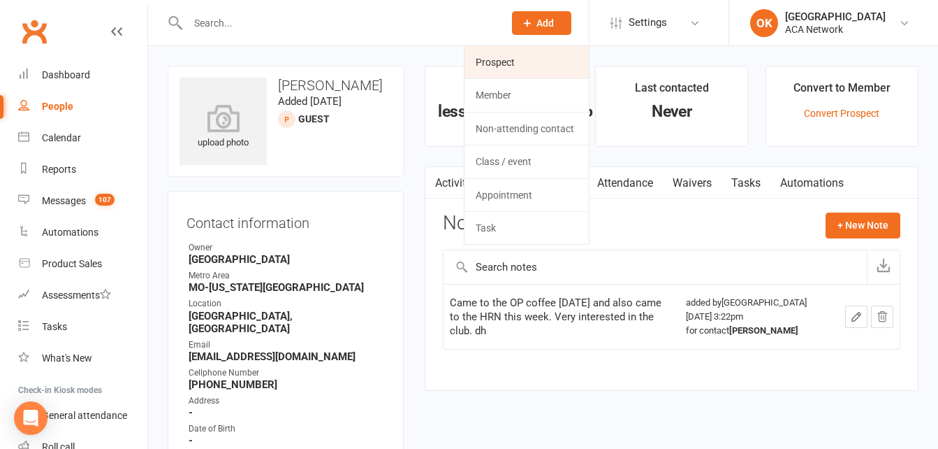
click at [535, 66] on link "Prospect" at bounding box center [527, 62] width 124 height 32
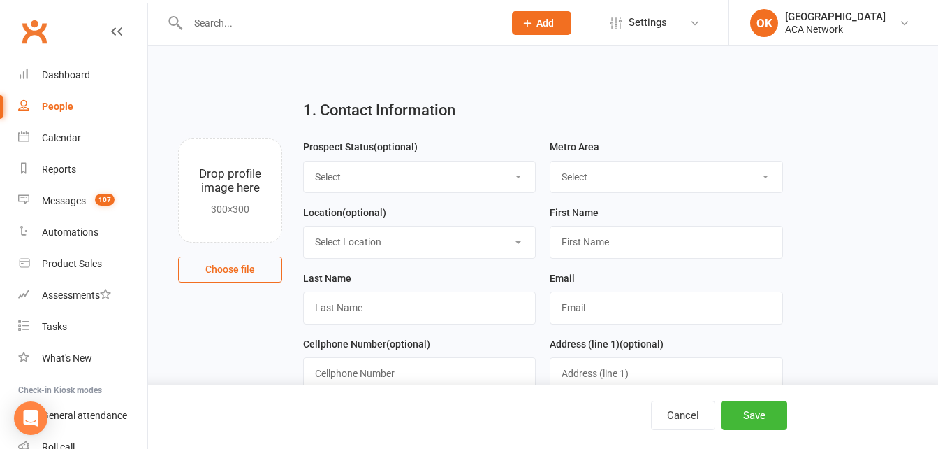
click at [451, 181] on select "Select Lead Guest Interview Not Interested" at bounding box center [419, 176] width 231 height 31
select select "Guest"
click at [304, 161] on select "Select Lead Guest Interview Not Interested" at bounding box center [419, 176] width 231 height 31
drag, startPoint x: 597, startPoint y: 176, endPoint x: 592, endPoint y: 219, distance: 43.7
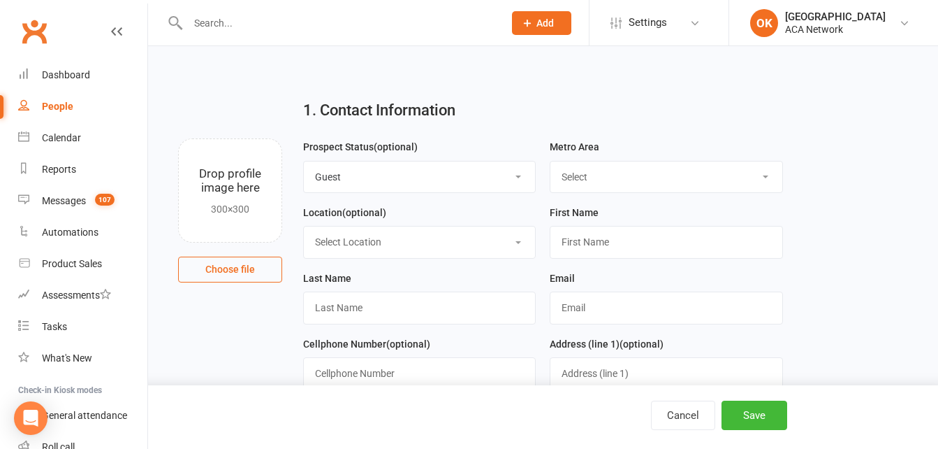
select select "MO-[US_STATE][GEOGRAPHIC_DATA]"
click at [551, 161] on select "Select ACA AL-[GEOGRAPHIC_DATA] [GEOGRAPHIC_DATA]-Mobile [GEOGRAPHIC_DATA]-Ft. …" at bounding box center [666, 176] width 231 height 31
click at [340, 244] on select "Select Location ACA Global Business Club ACA Rookie Club [GEOGRAPHIC_DATA], [GE…" at bounding box center [419, 241] width 231 height 31
select select "16"
click at [304, 228] on select "Select Location ACA Global Business Club ACA Rookie Club [GEOGRAPHIC_DATA], [GE…" at bounding box center [419, 241] width 231 height 31
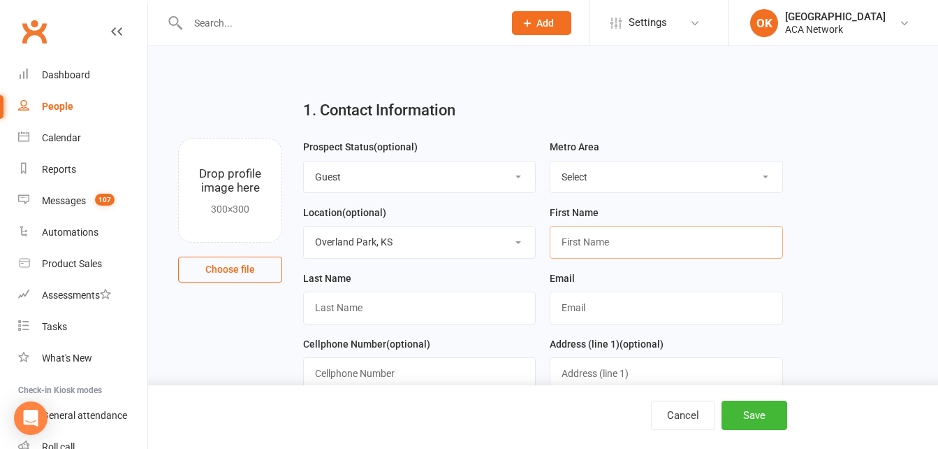
click at [636, 242] on input "text" at bounding box center [666, 242] width 233 height 32
type input "[PERSON_NAME]"
click at [354, 307] on input "text" at bounding box center [419, 307] width 233 height 32
type input "[PERSON_NAME]"
click at [569, 312] on input "text" at bounding box center [666, 307] width 233 height 32
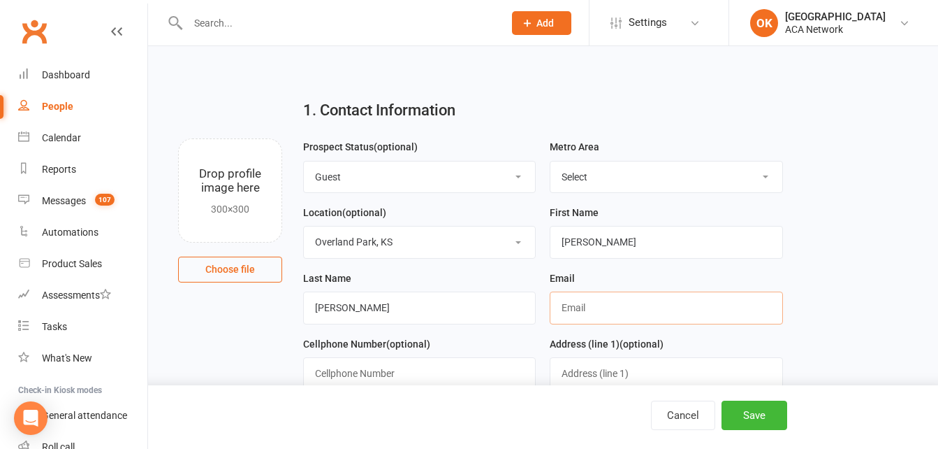
type input "J"
type input "[PERSON_NAME][EMAIL_ADDRESS][PERSON_NAME][DOMAIN_NAME]"
click at [461, 383] on input "text" at bounding box center [419, 373] width 233 height 32
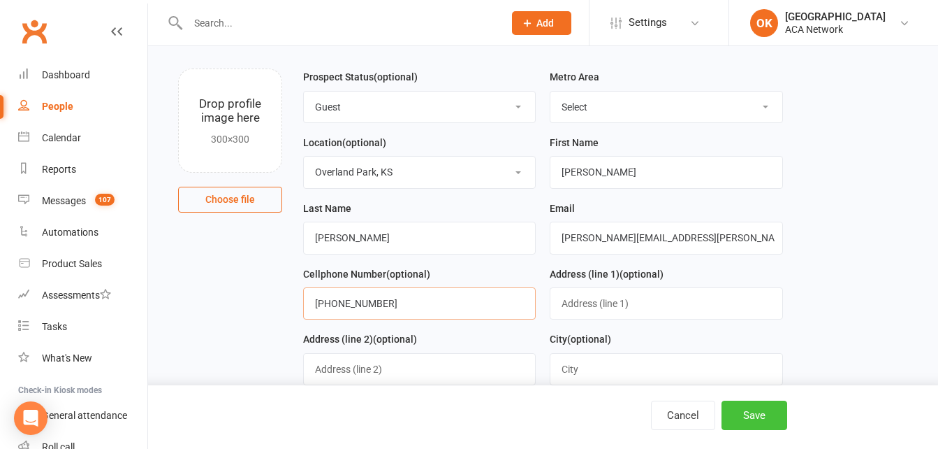
type input "[PHONE_NUMBER]"
click at [768, 410] on button "Save" at bounding box center [755, 414] width 66 height 29
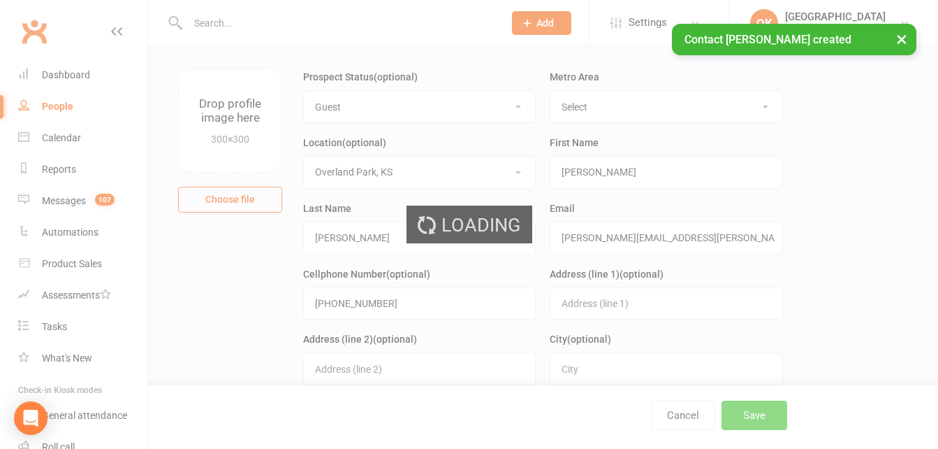
scroll to position [0, 0]
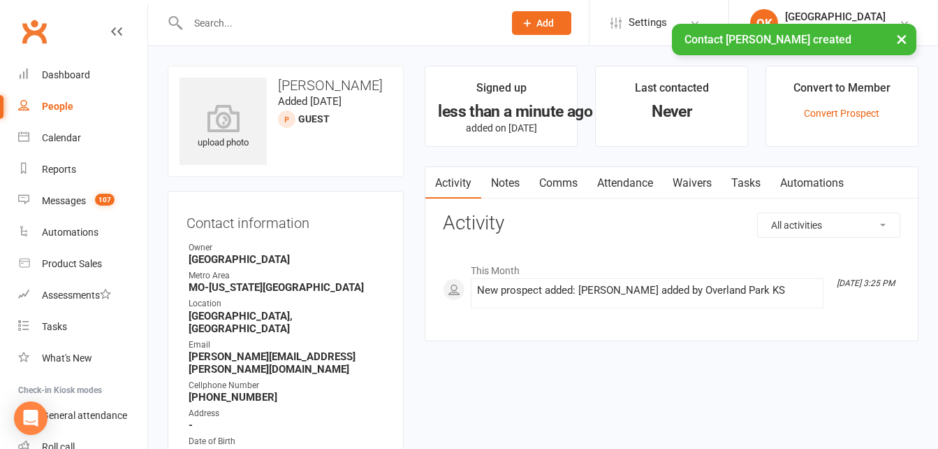
click at [515, 178] on link "Notes" at bounding box center [505, 183] width 48 height 32
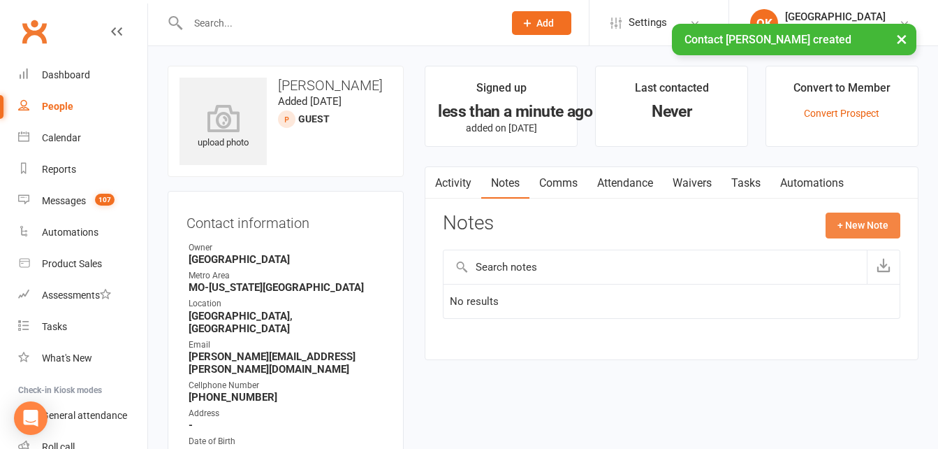
click at [878, 235] on button "+ New Note" at bounding box center [863, 224] width 75 height 25
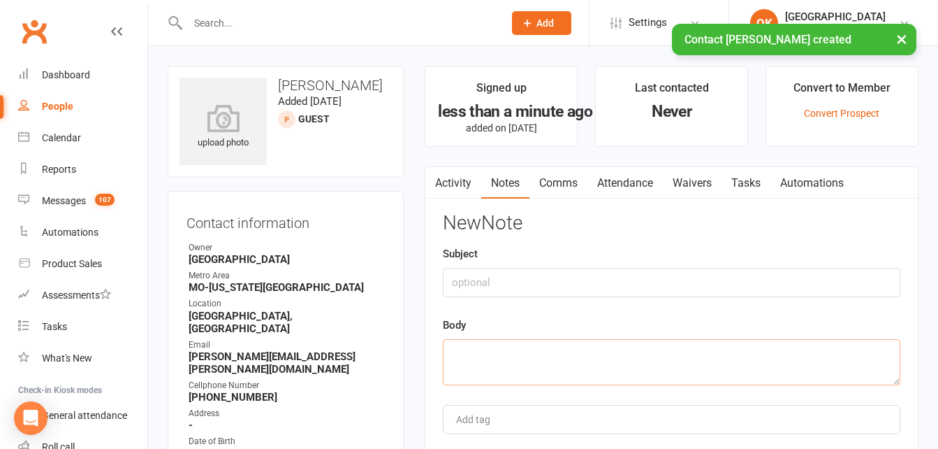
drag, startPoint x: 479, startPoint y: 356, endPoint x: 481, endPoint y: 365, distance: 9.9
click at [481, 365] on textarea at bounding box center [672, 362] width 458 height 46
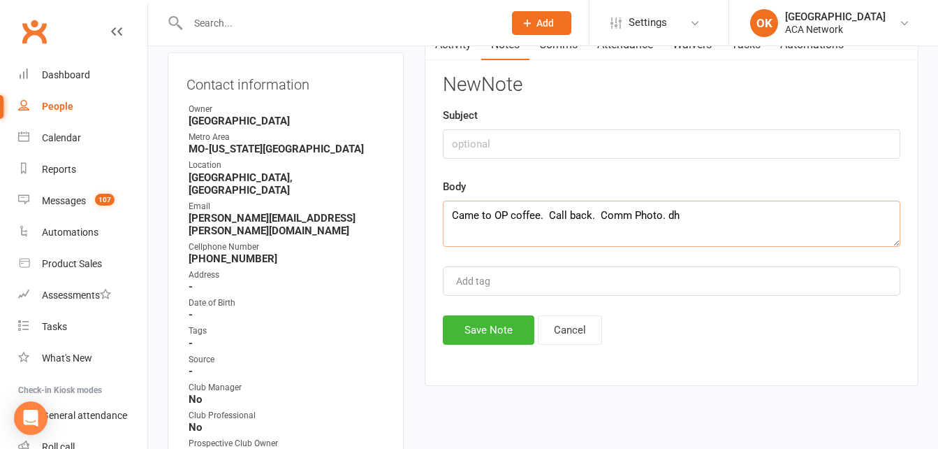
scroll to position [140, 0]
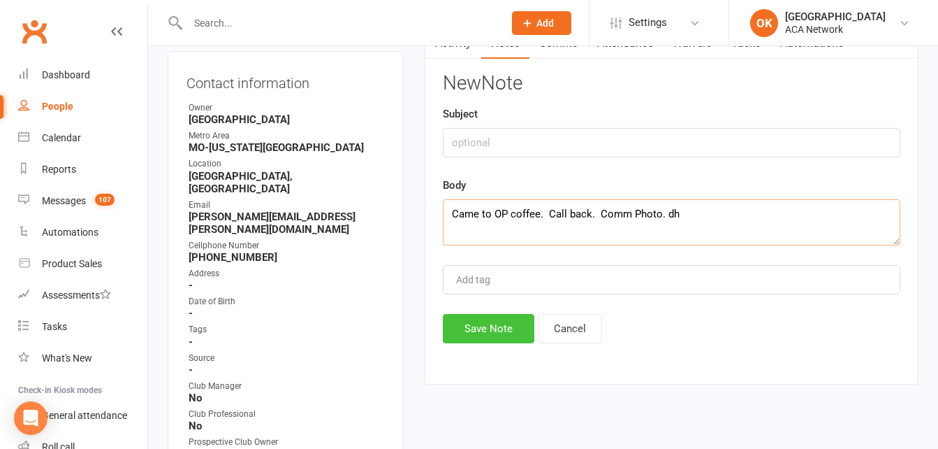
type textarea "Came to OP coffee. Call back. Comm Photo. dh"
click at [493, 321] on button "Save Note" at bounding box center [489, 328] width 92 height 29
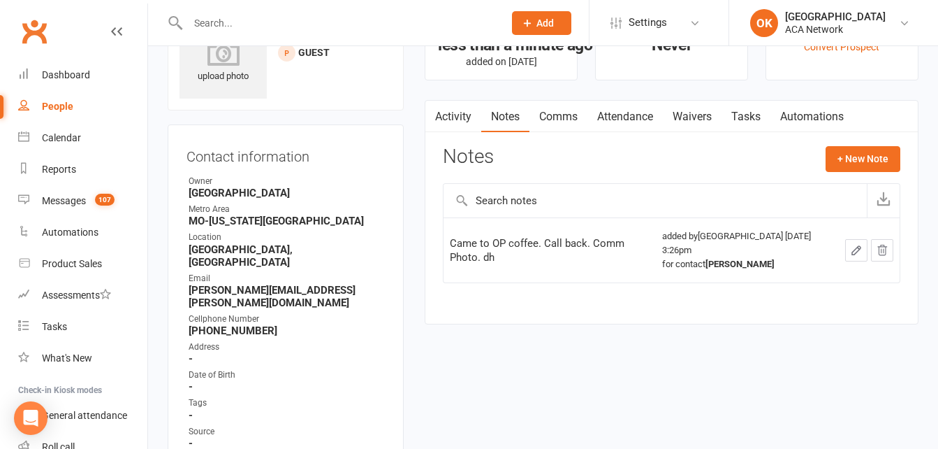
scroll to position [0, 0]
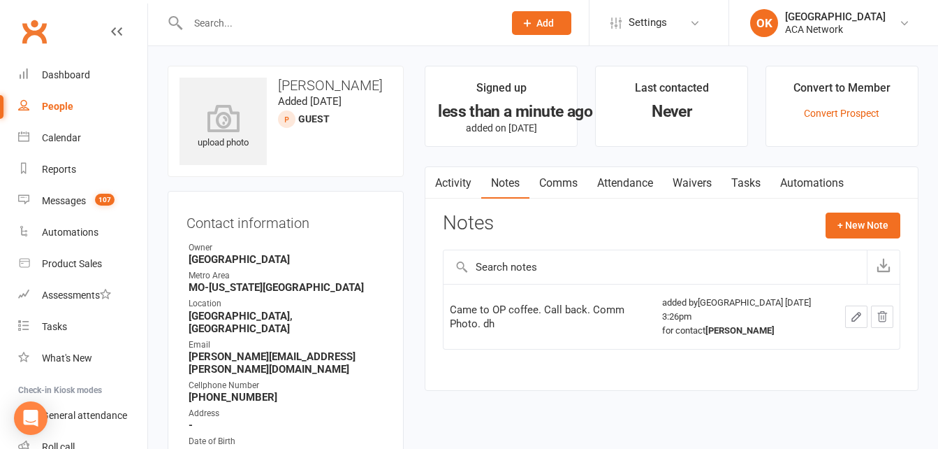
click at [237, 21] on input "text" at bounding box center [339, 23] width 310 height 20
type input "h"
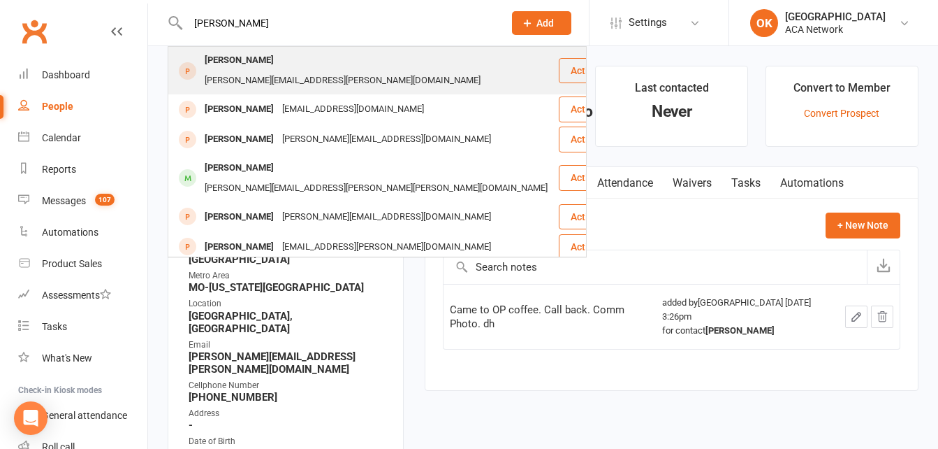
type input "[PERSON_NAME]"
click at [312, 71] on div "[PERSON_NAME][EMAIL_ADDRESS][PERSON_NAME][DOMAIN_NAME]" at bounding box center [343, 81] width 284 height 20
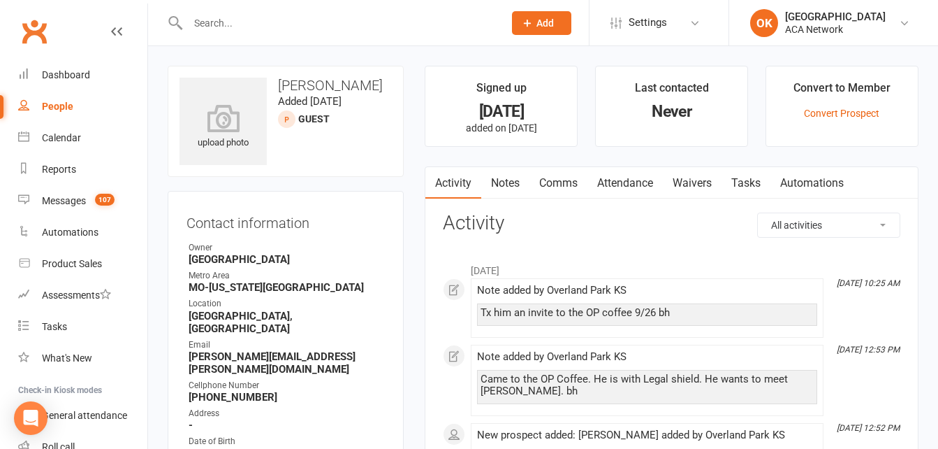
scroll to position [70, 0]
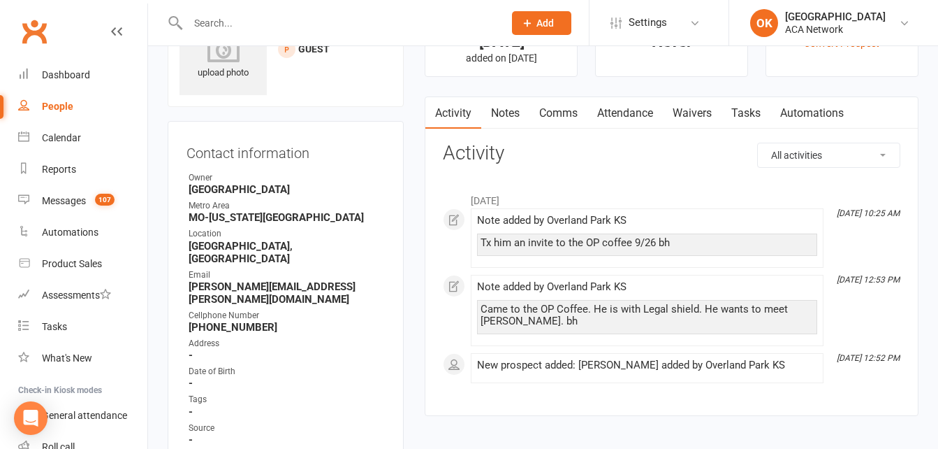
click at [504, 108] on link "Notes" at bounding box center [505, 113] width 48 height 32
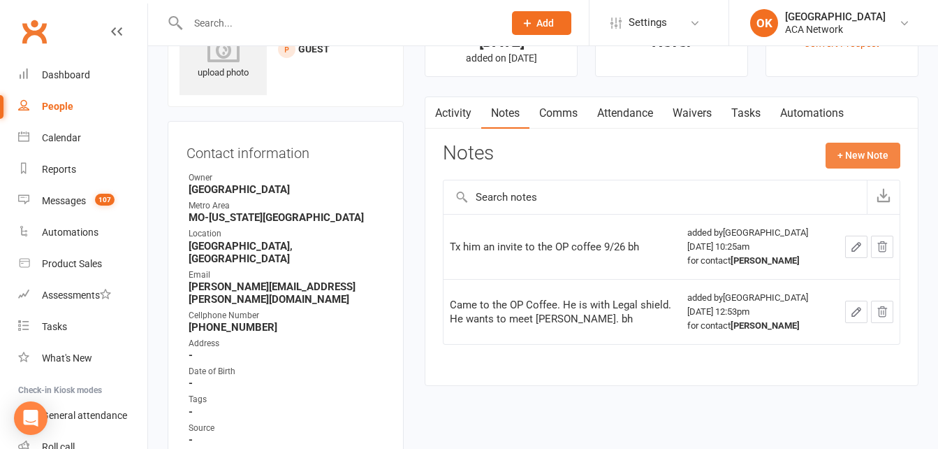
click at [873, 160] on button "+ New Note" at bounding box center [863, 155] width 75 height 25
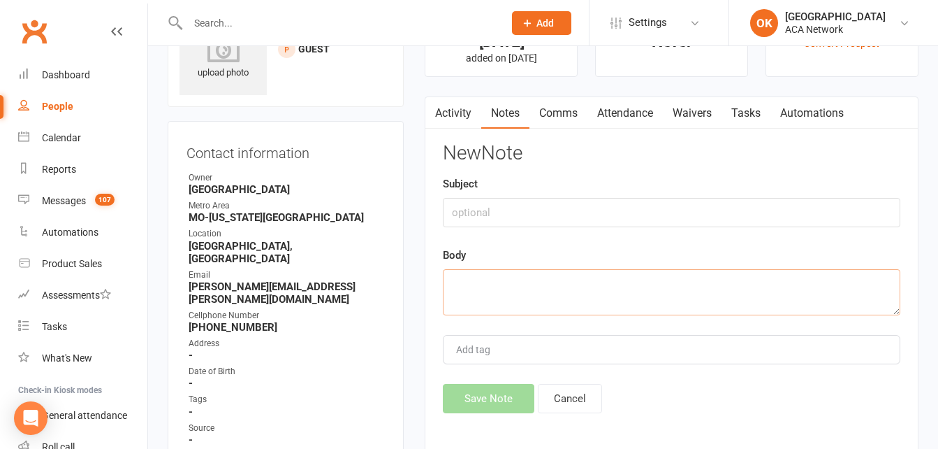
click at [464, 273] on textarea at bounding box center [672, 292] width 458 height 46
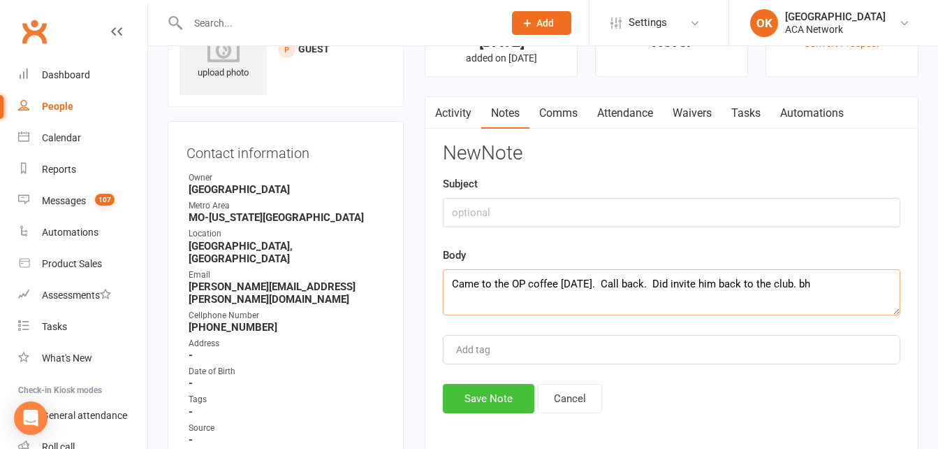
type textarea "Came to the OP coffee [DATE]. Call back. Did invite him back to the club. bh"
click at [495, 399] on button "Save Note" at bounding box center [489, 398] width 92 height 29
